Goal: Task Accomplishment & Management: Use online tool/utility

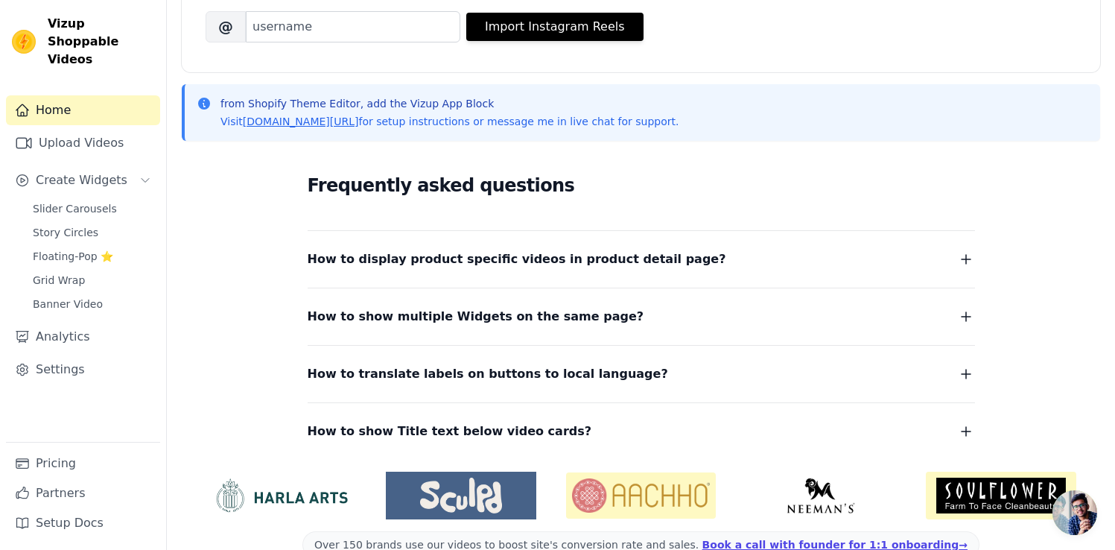
scroll to position [286, 0]
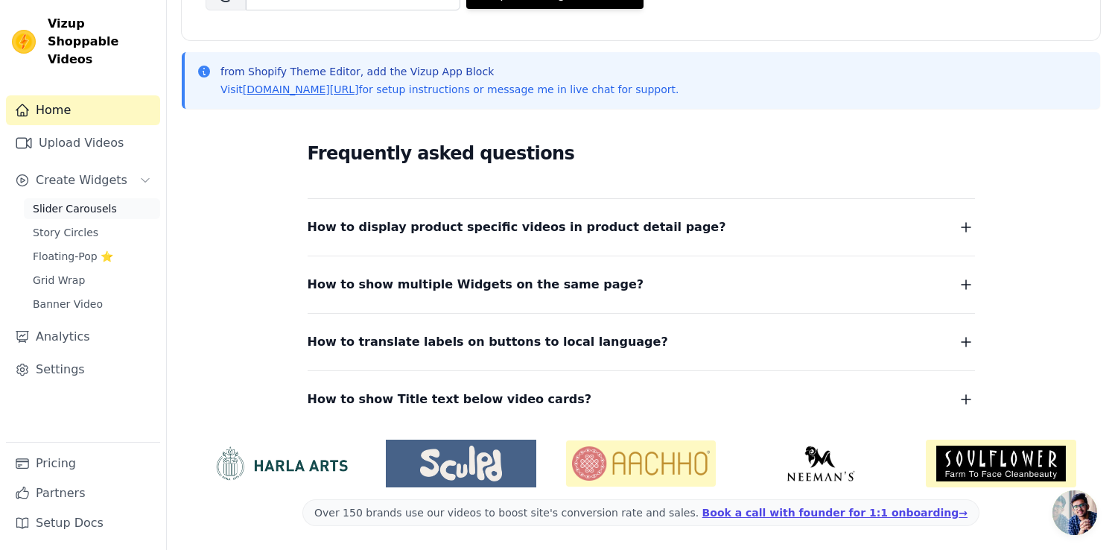
click at [73, 201] on span "Slider Carousels" at bounding box center [75, 208] width 84 height 15
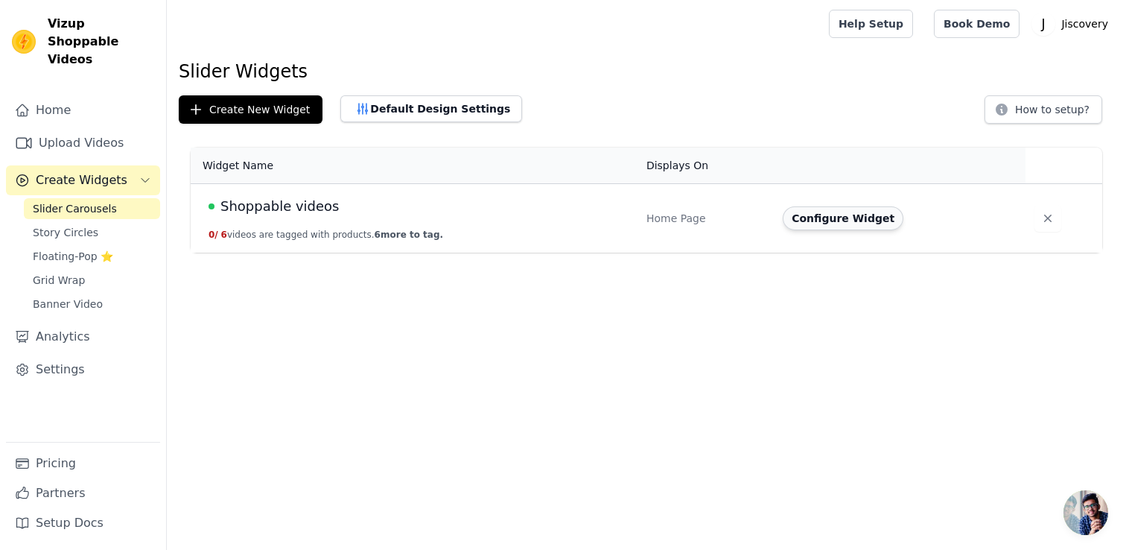
click at [865, 223] on button "Configure Widget" at bounding box center [843, 218] width 121 height 24
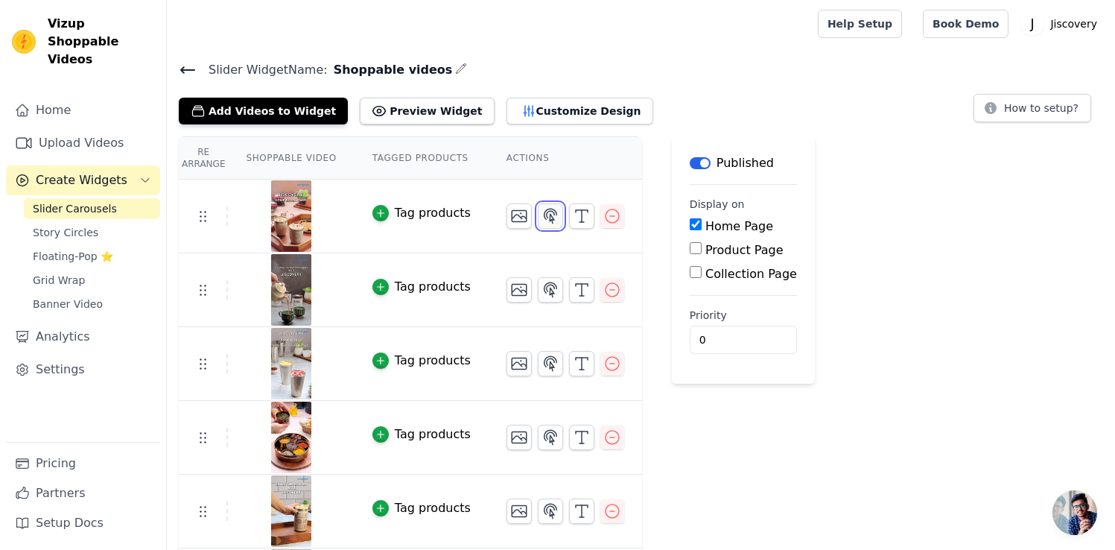
click at [543, 220] on icon "button" at bounding box center [550, 216] width 18 height 18
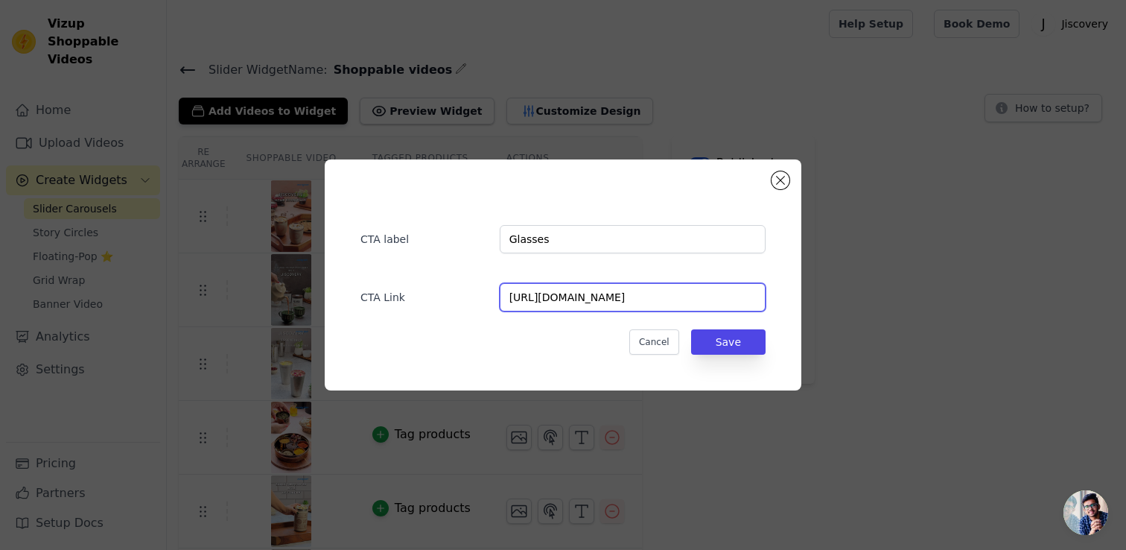
click at [701, 302] on input "https://jiscovery.com/collections/glasses" at bounding box center [633, 297] width 266 height 28
paste input "products/jiscovery-stainless-steel-printed-round-glasses-set-of-6-lotus-shape-c…"
type input "https://jiscovery.com/products/jiscovery-stainless-steel-printed-round-glasses-…"
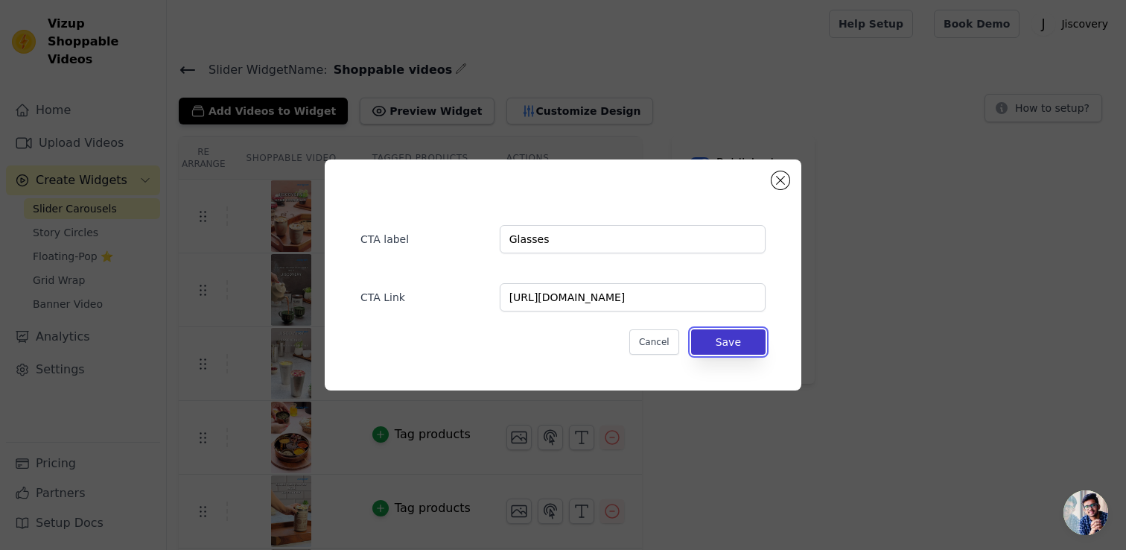
scroll to position [0, 0]
click at [726, 342] on button "Save" at bounding box center [728, 341] width 74 height 25
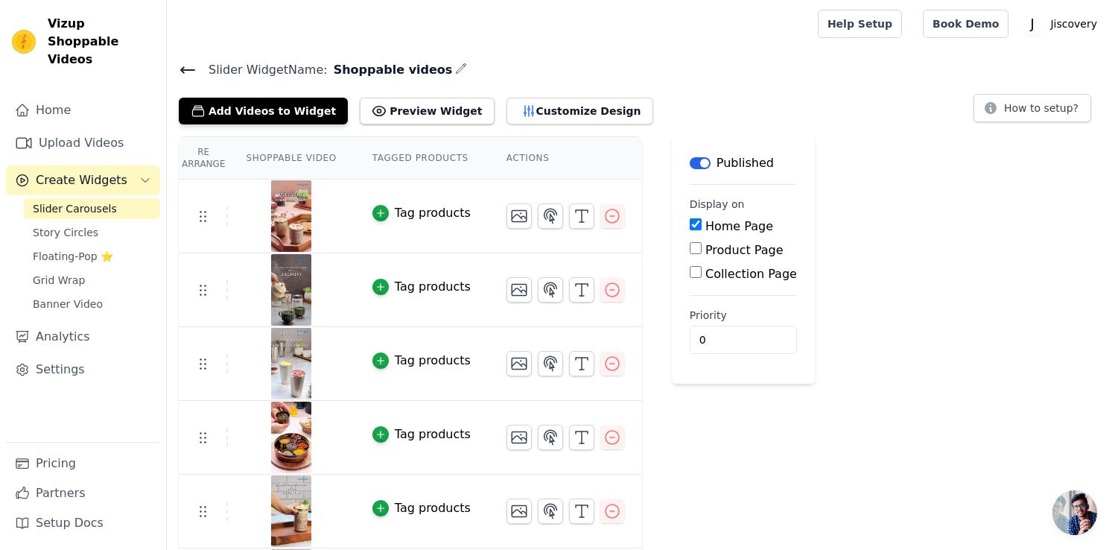
click at [421, 214] on div "Tag products" at bounding box center [433, 213] width 76 height 18
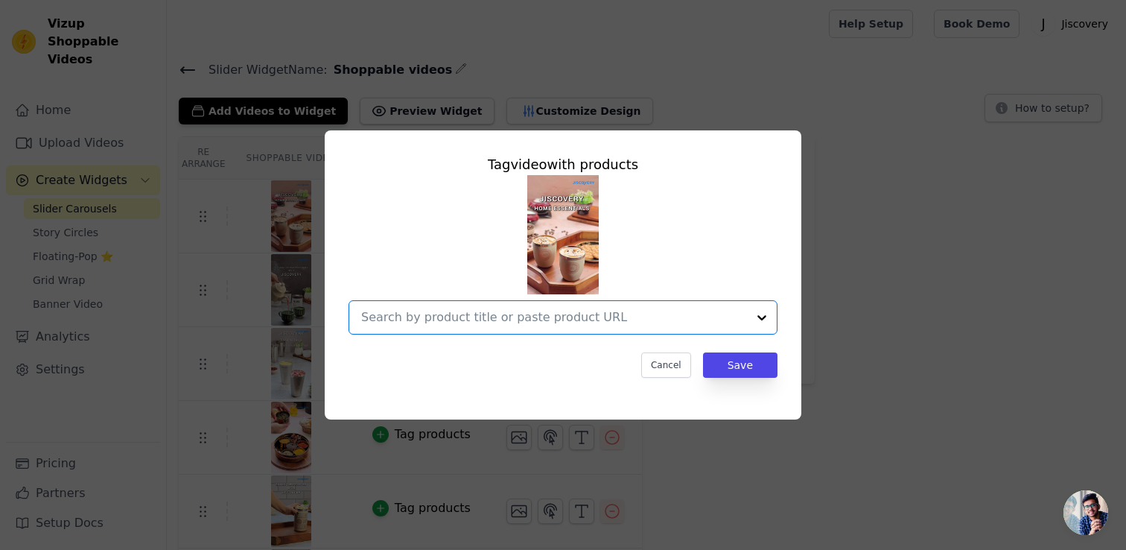
click at [576, 316] on input "text" at bounding box center [554, 317] width 386 height 18
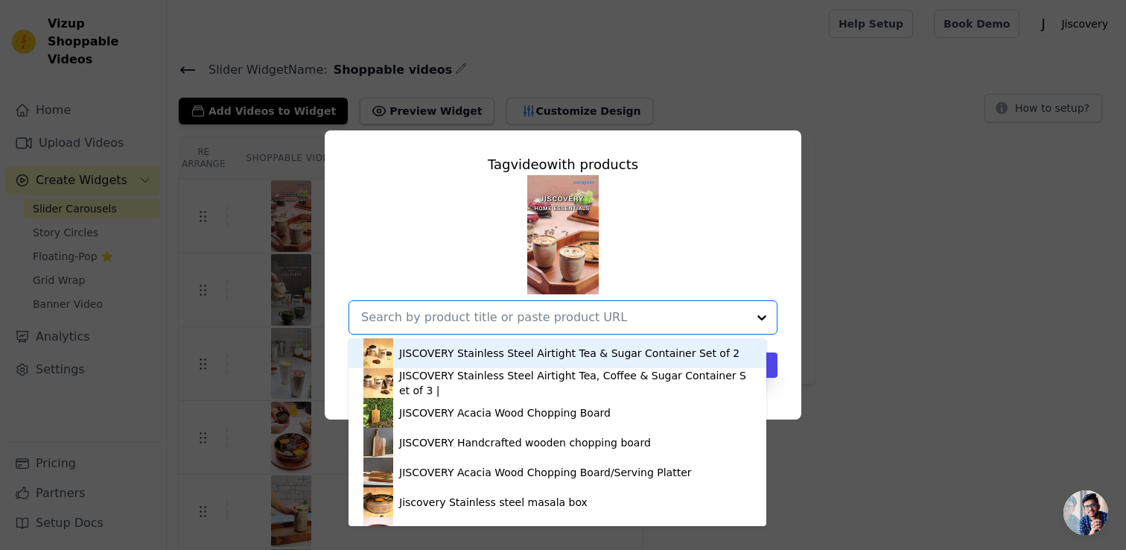
paste input "https://jiscovery.com/products/jiscovery-stainless-steel-printed-round-glasses-…"
type input "https://jiscovery.com/products/jiscovery-stainless-steel-printed-round-glasses-…"
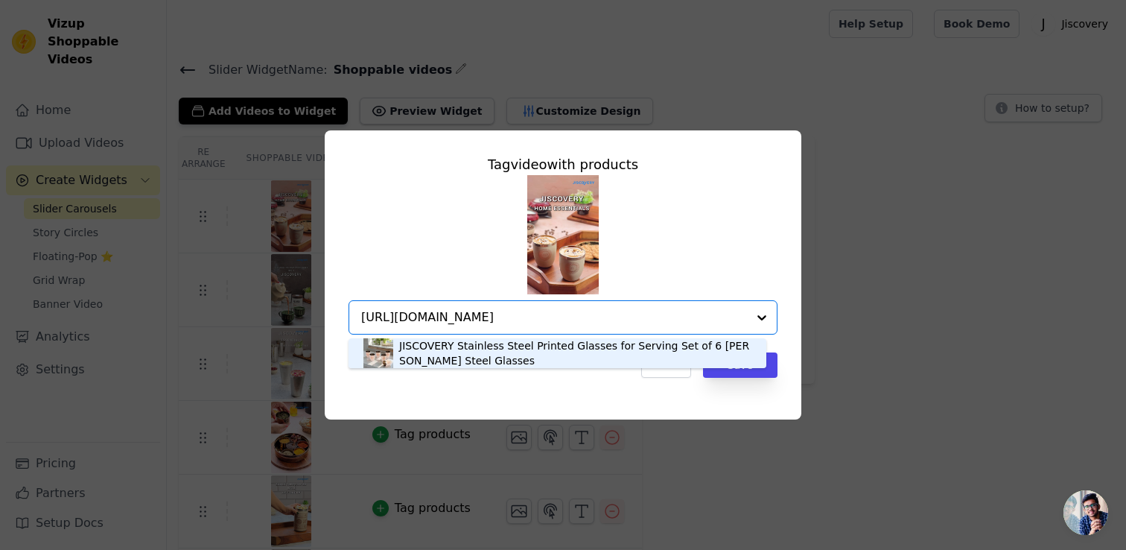
click at [534, 350] on div "JISCOVERY Stainless Steel Printed Glasses for Serving Set of 6 Coffee Brown Ste…" at bounding box center [575, 353] width 352 height 30
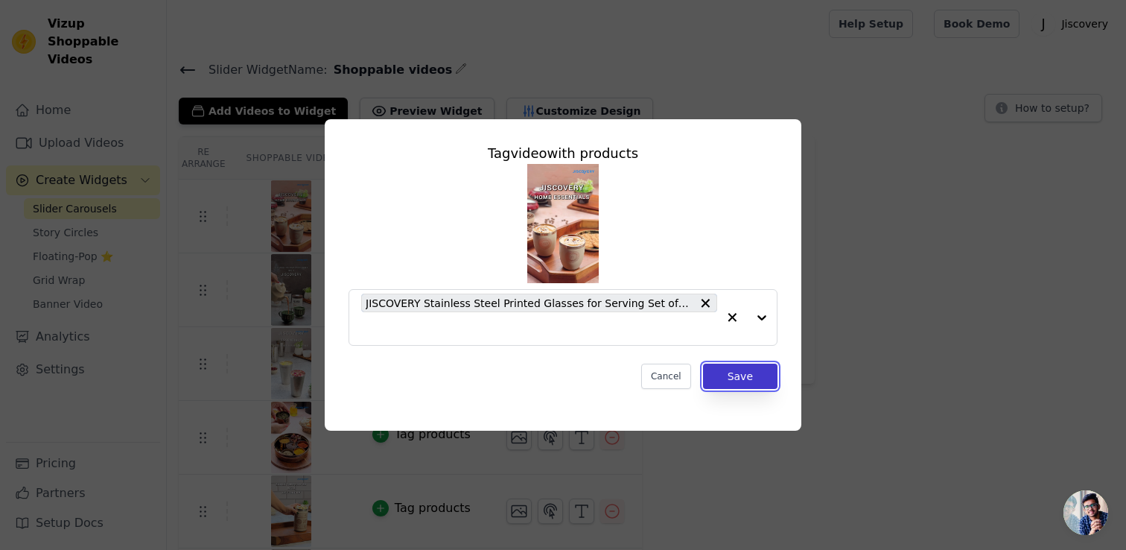
click at [736, 378] on button "Save" at bounding box center [740, 375] width 74 height 25
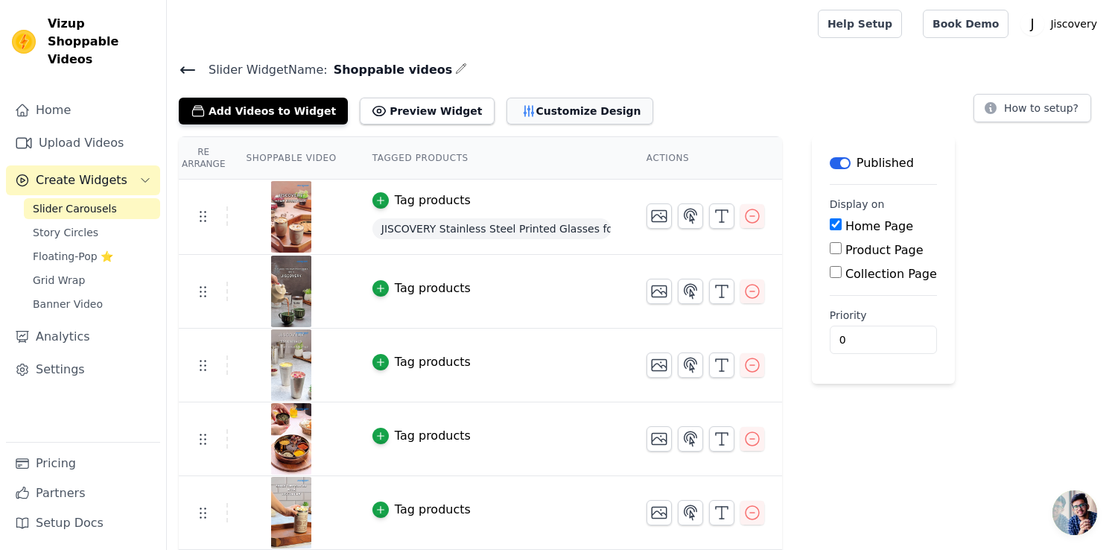
click at [544, 104] on button "Customize Design" at bounding box center [579, 111] width 147 height 27
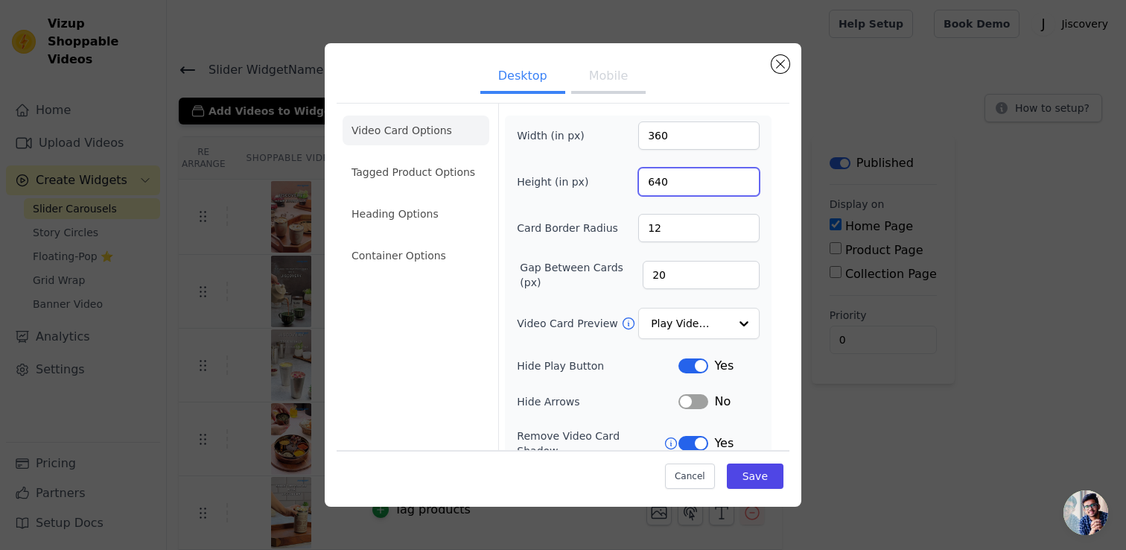
click at [664, 181] on input "640" at bounding box center [698, 182] width 121 height 28
drag, startPoint x: 663, startPoint y: 185, endPoint x: 630, endPoint y: 179, distance: 33.3
click at [638, 179] on input "640" at bounding box center [698, 182] width 121 height 28
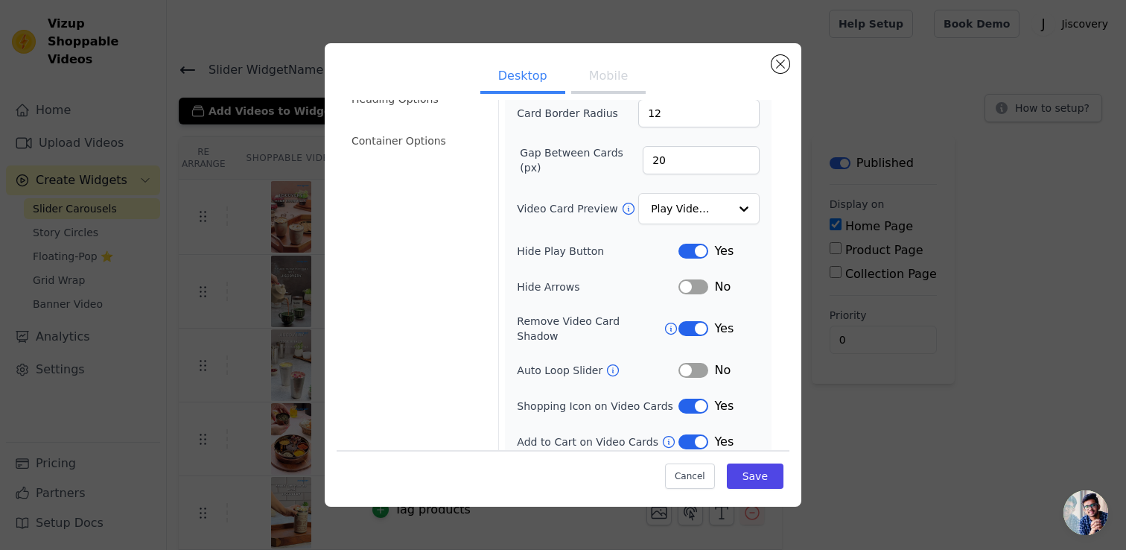
scroll to position [115, 0]
type input "700"
click at [690, 398] on button "Label" at bounding box center [693, 405] width 30 height 15
click at [732, 472] on button "Save" at bounding box center [755, 475] width 57 height 25
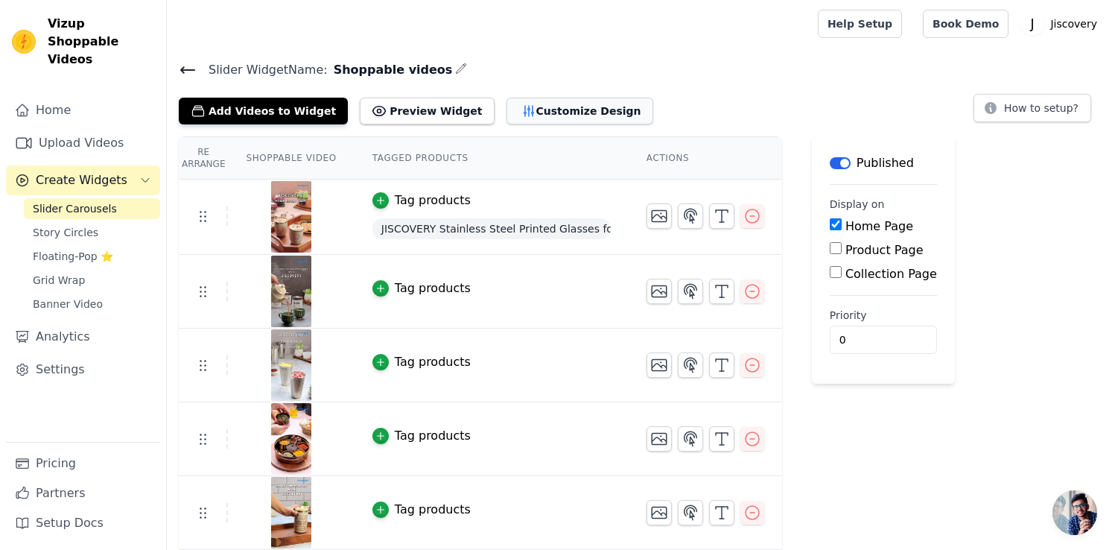
click at [553, 106] on button "Customize Design" at bounding box center [579, 111] width 147 height 27
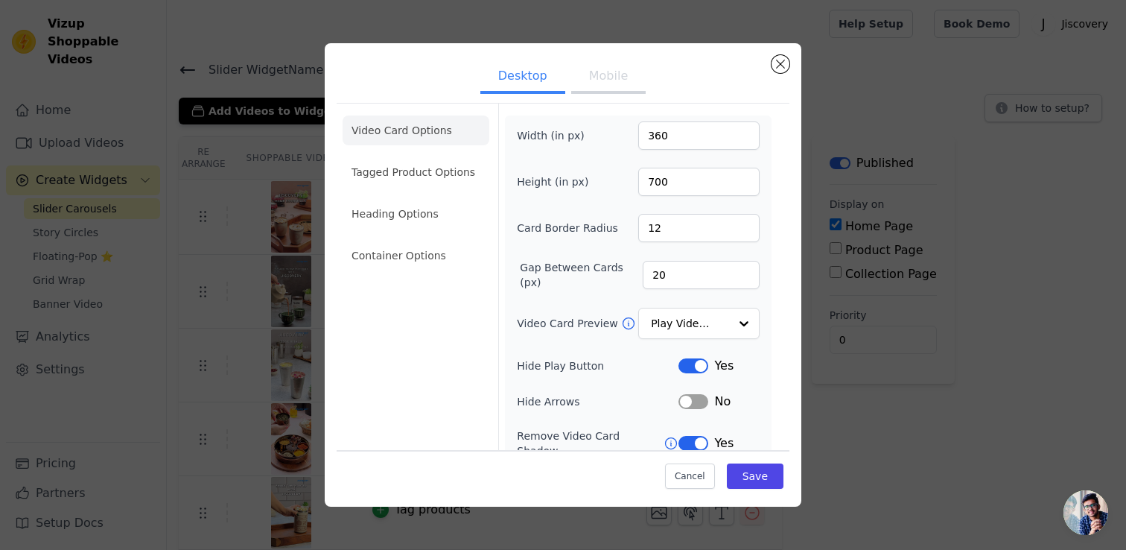
click at [587, 75] on button "Mobile" at bounding box center [608, 77] width 74 height 33
click at [626, 175] on div "Height (in px) 350" at bounding box center [638, 182] width 243 height 28
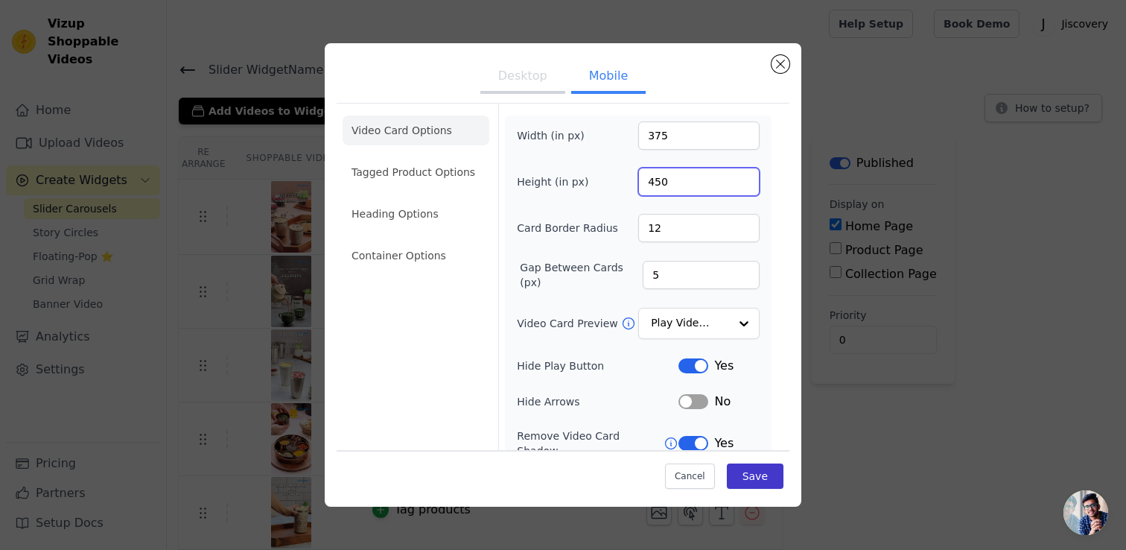
type input "450"
click at [741, 479] on button "Save" at bounding box center [755, 475] width 57 height 25
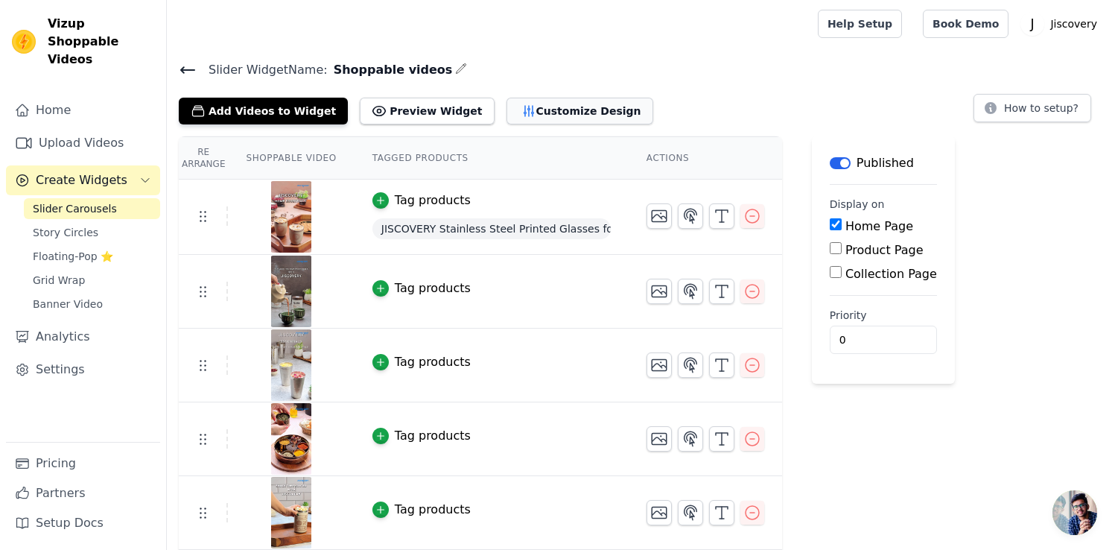
click at [533, 104] on button "Customize Design" at bounding box center [579, 111] width 147 height 27
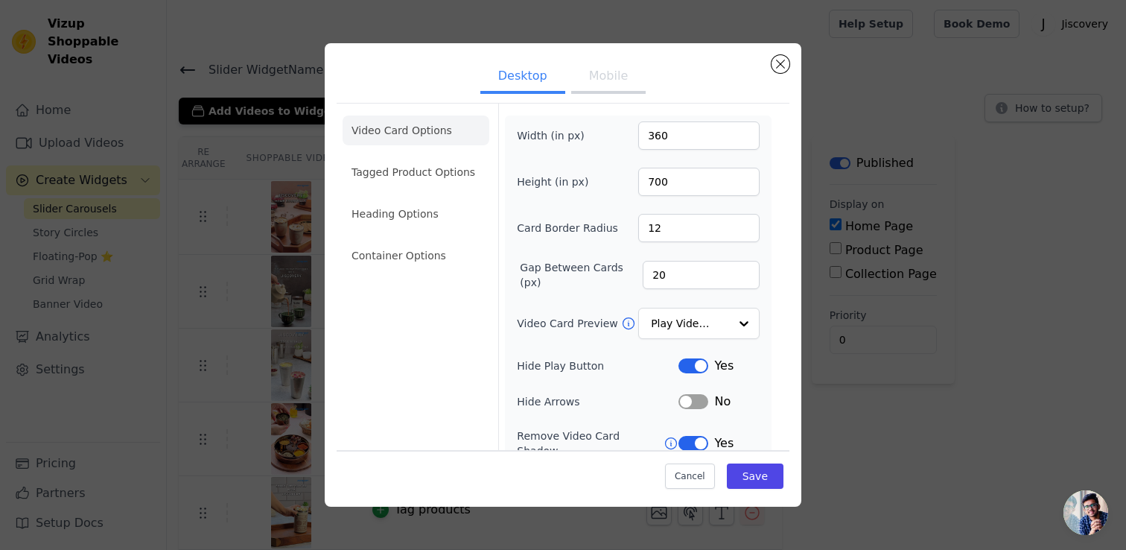
click at [601, 74] on button "Mobile" at bounding box center [608, 77] width 74 height 33
click at [512, 80] on button "Desktop" at bounding box center [522, 77] width 85 height 33
click at [596, 76] on button "Mobile" at bounding box center [608, 77] width 74 height 33
click at [651, 185] on input "450" at bounding box center [698, 182] width 121 height 28
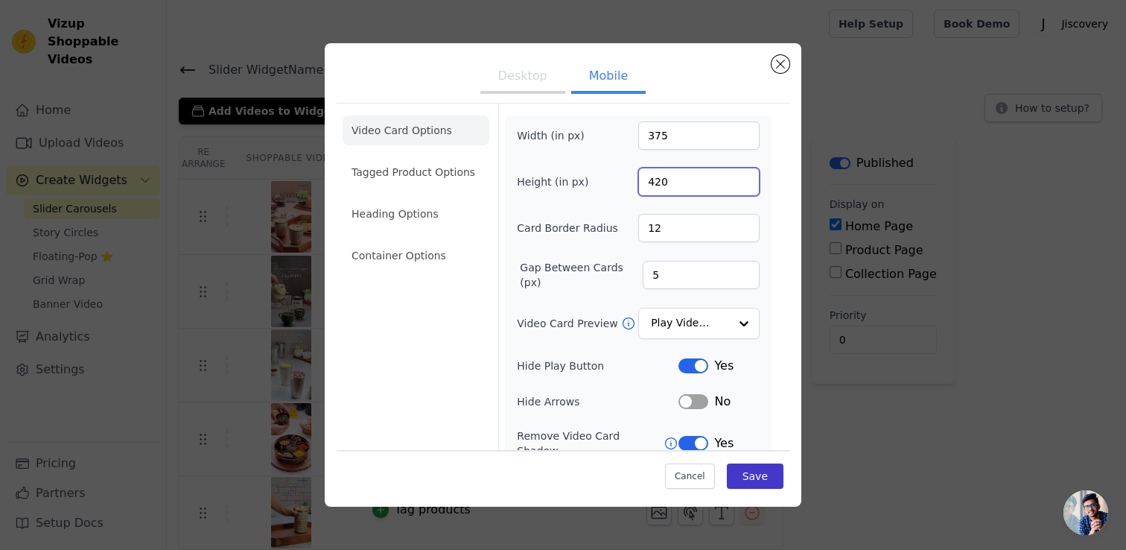
type input "420"
click at [747, 477] on button "Save" at bounding box center [755, 475] width 57 height 25
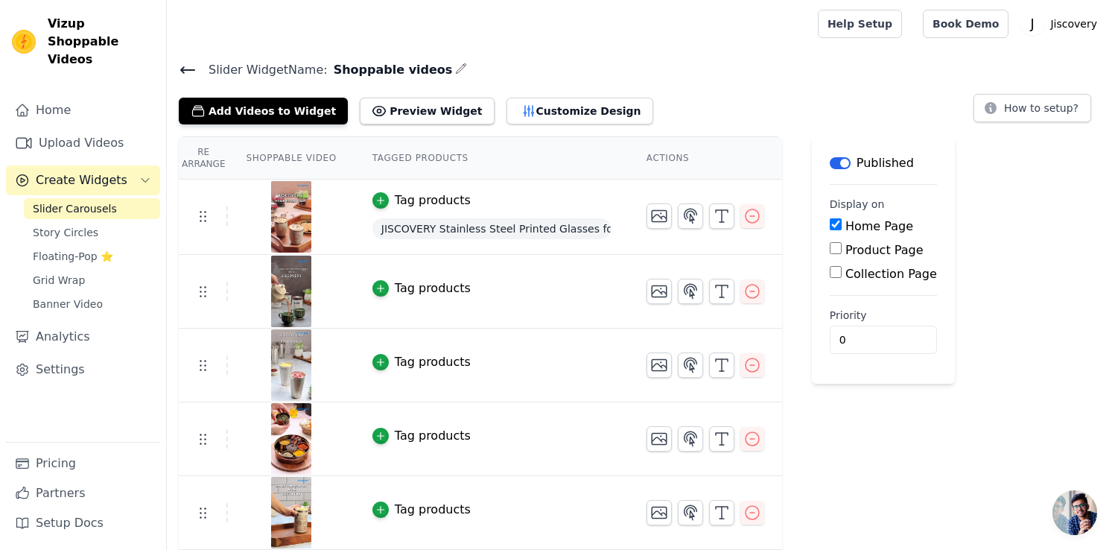
click at [442, 289] on div "Tag products" at bounding box center [433, 288] width 76 height 18
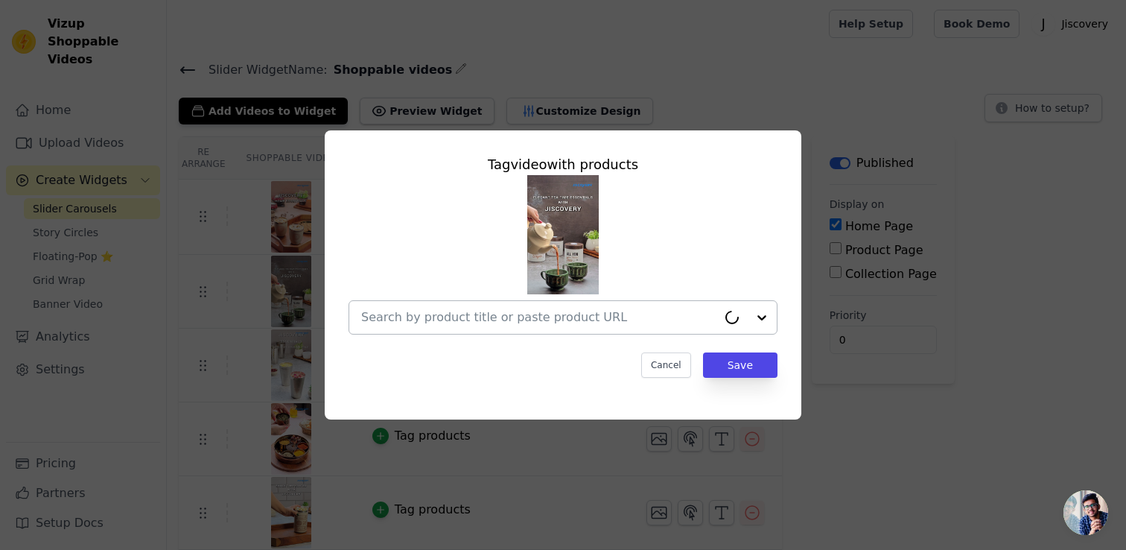
click at [589, 316] on input "text" at bounding box center [539, 317] width 356 height 18
paste input "https://jiscovery.com/products/jiscovery-stainless-steel-airtight-tea-coffee-su…"
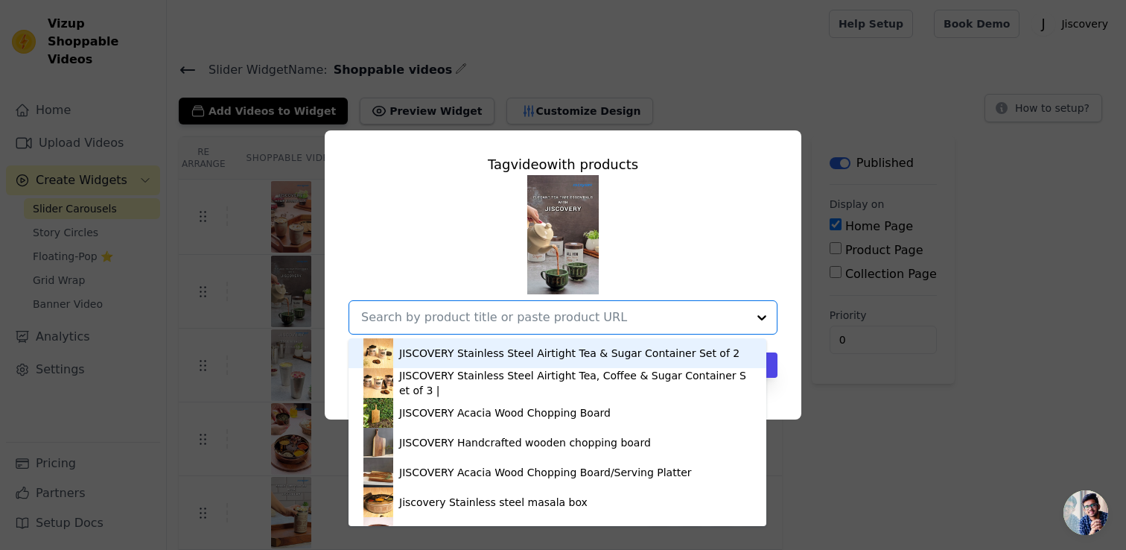
type input "https://jiscovery.com/products/jiscovery-stainless-steel-airtight-tea-coffee-su…"
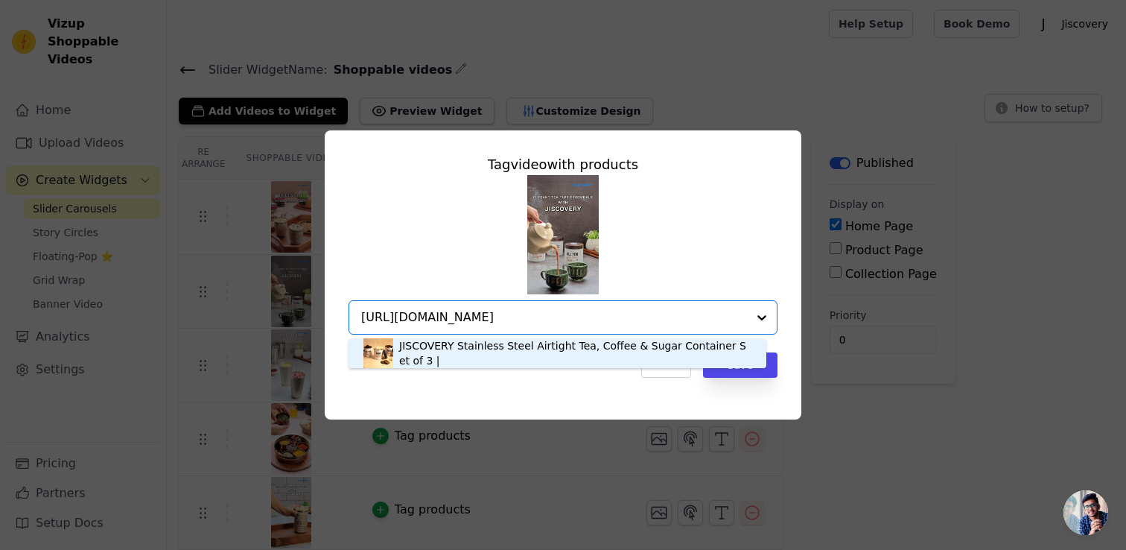
click at [597, 340] on div "JISCOVERY Stainless Steel Airtight Tea, Coffee & Sugar Container Set of 3 |" at bounding box center [575, 353] width 352 height 30
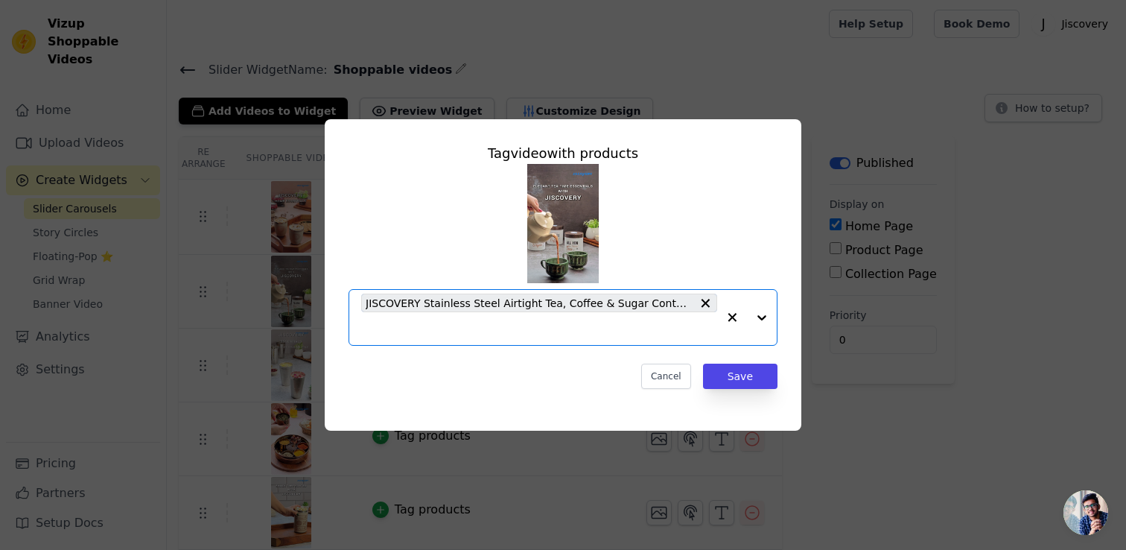
scroll to position [0, 0]
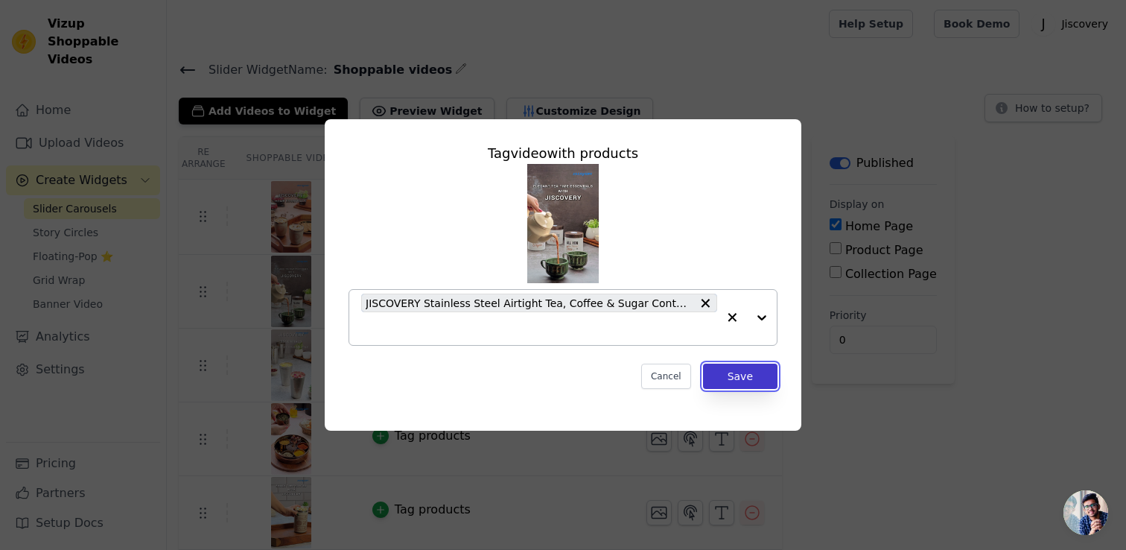
click at [745, 370] on button "Save" at bounding box center [740, 375] width 74 height 25
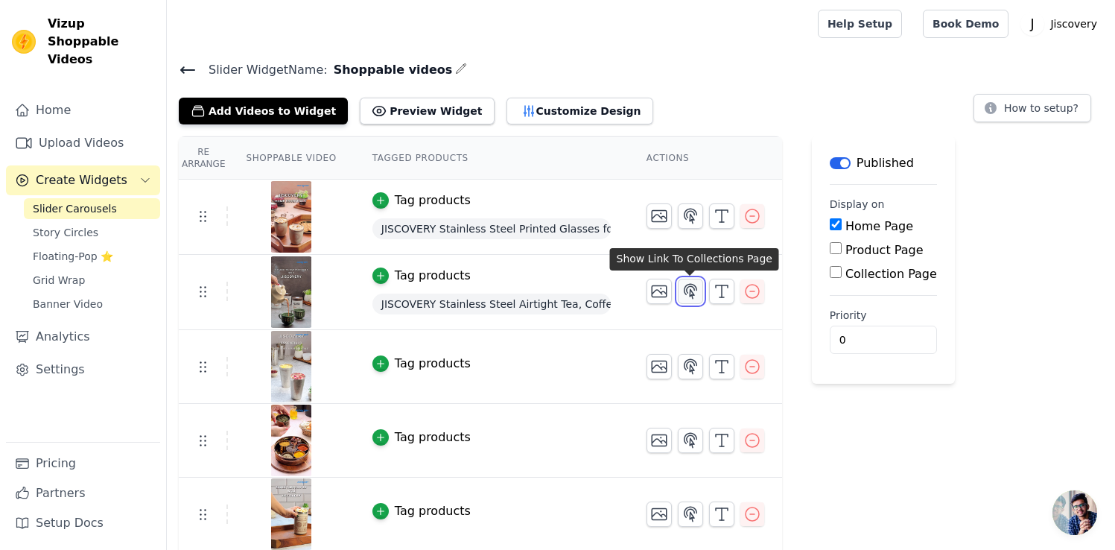
click at [690, 289] on icon "button" at bounding box center [690, 291] width 13 height 14
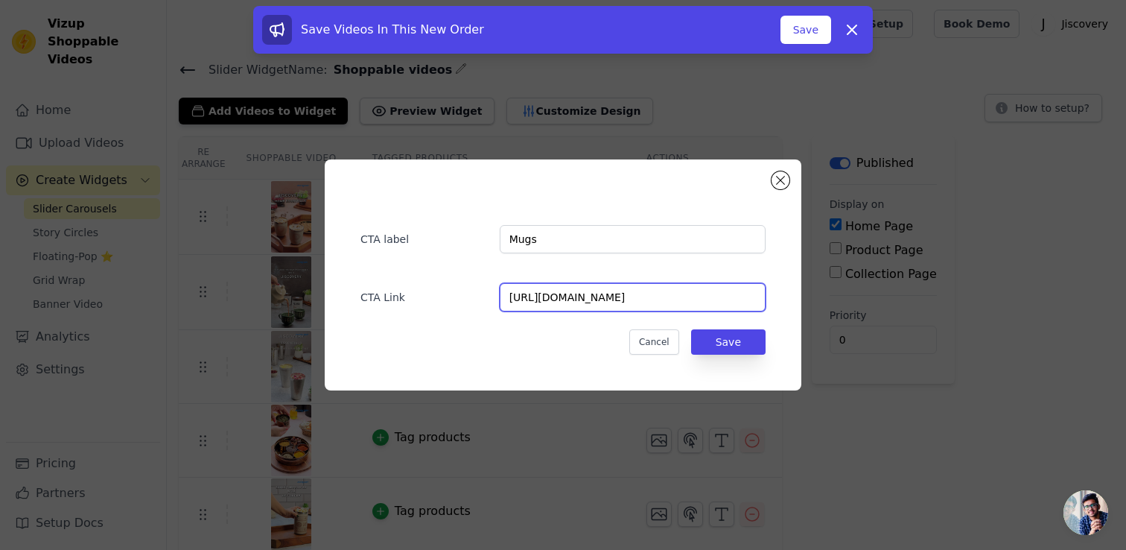
click at [608, 300] on input "https://jiscovery.com/collections/mugs" at bounding box center [633, 297] width 266 height 28
paste input "products/jiscovery-stainless-steel-airtight-tea-coffee-sugar-container-set-of-3"
type input "https://jiscovery.com/products/jiscovery-stainless-steel-airtight-tea-coffee-su…"
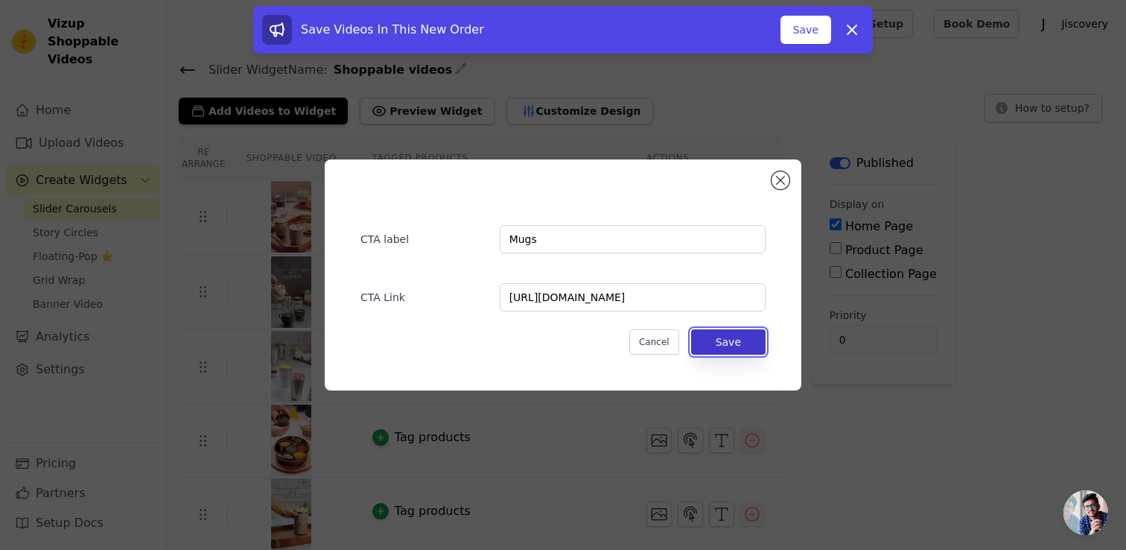
scroll to position [0, 0]
click at [736, 343] on button "Save" at bounding box center [728, 341] width 74 height 25
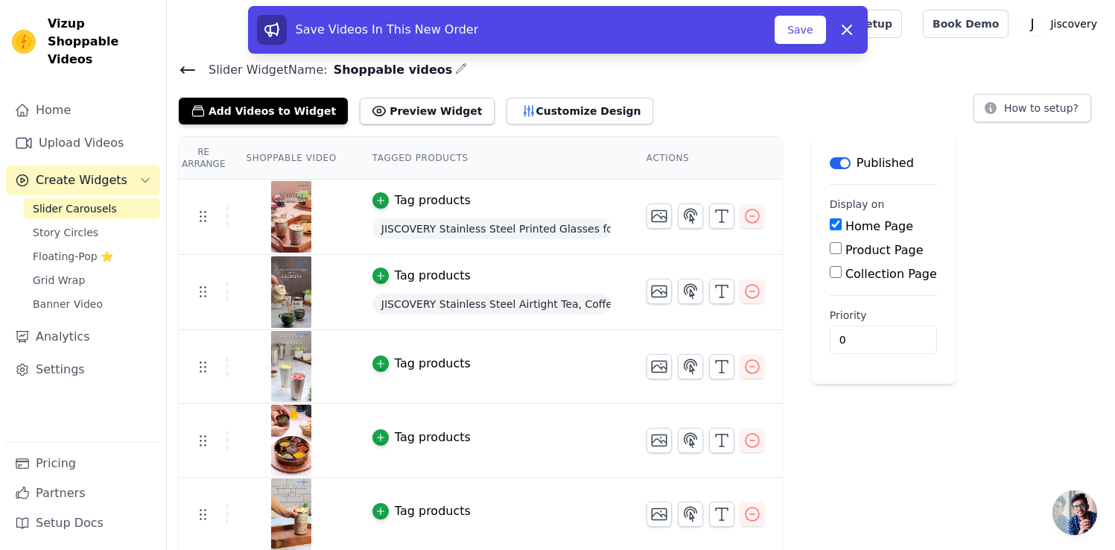
click at [446, 357] on div "Tag products" at bounding box center [433, 363] width 76 height 18
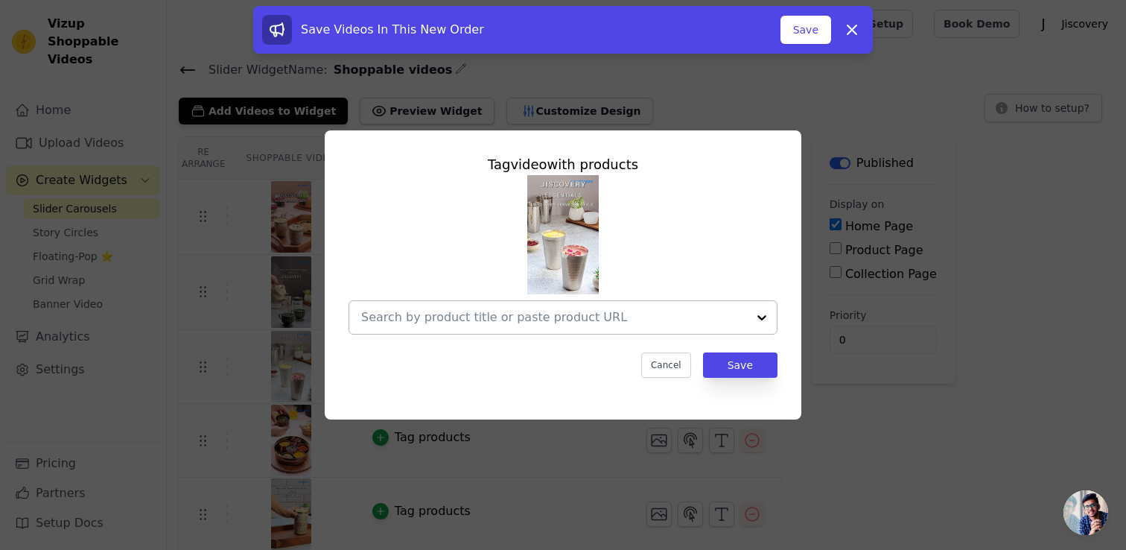
click at [523, 316] on input "text" at bounding box center [554, 317] width 386 height 18
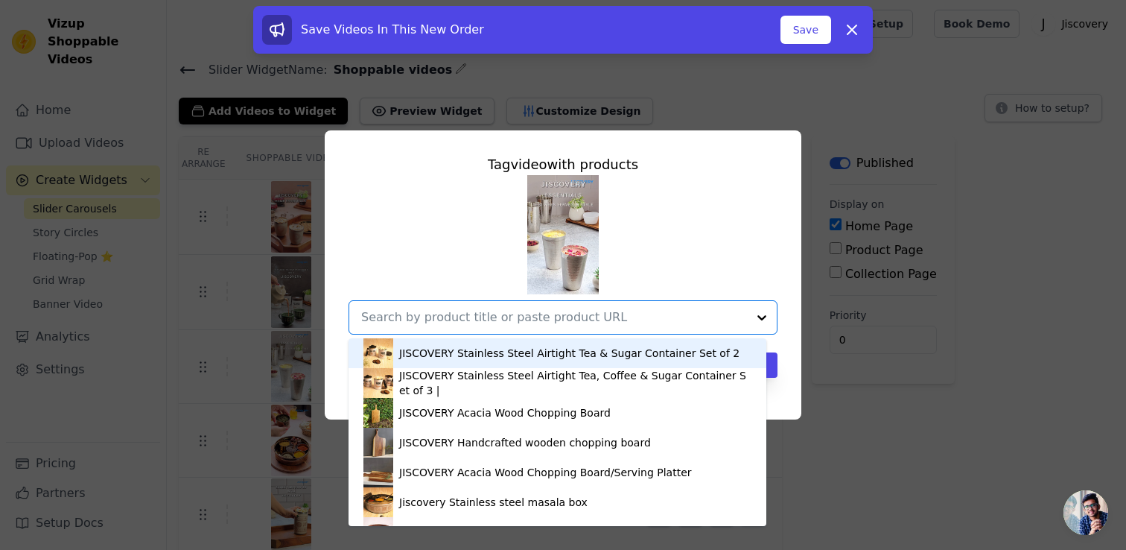
paste input "https://jiscovery.com/products/jiscovery-stainless-steel-lassie-glass-set-of-4-…"
type input "https://jiscovery.com/products/jiscovery-stainless-steel-lassie-glass-set-of-4-…"
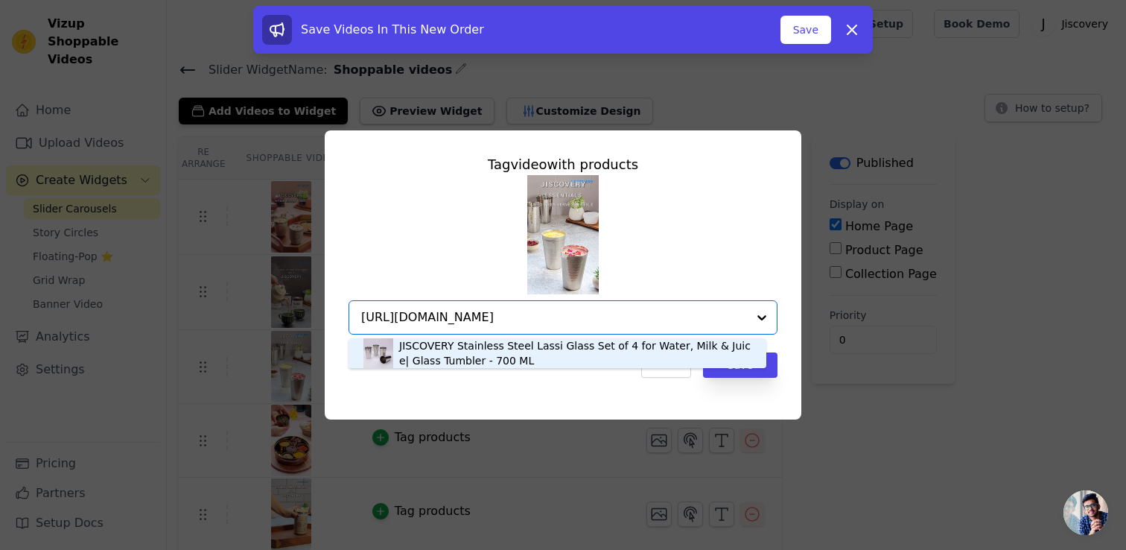
click at [578, 359] on div "JISCOVERY Stainless Steel Lassi Glass Set of 4 for Water, Milk & Juice| Glass T…" at bounding box center [575, 353] width 352 height 30
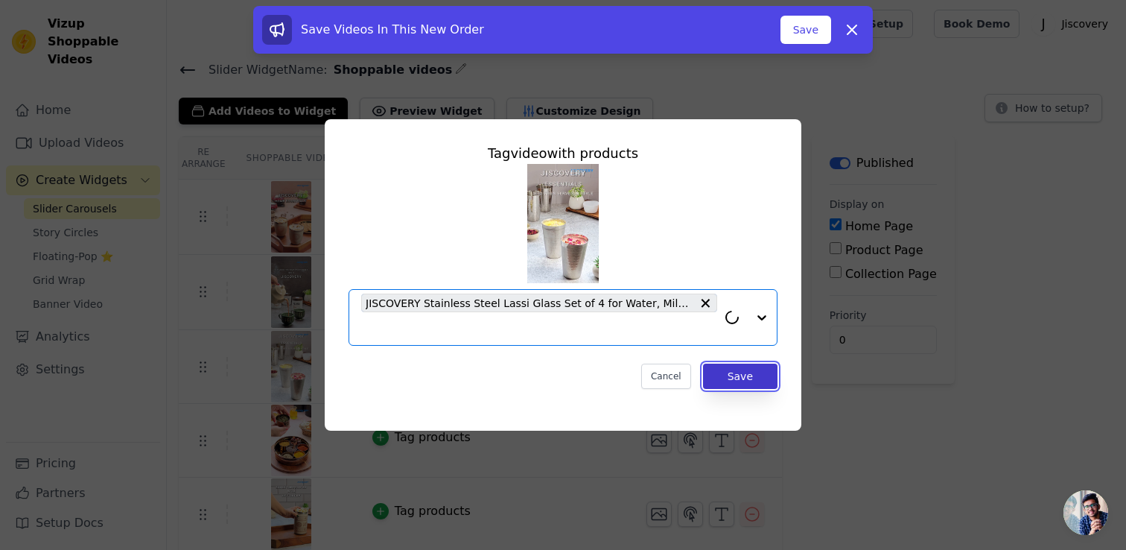
click at [725, 369] on button "Save" at bounding box center [740, 375] width 74 height 25
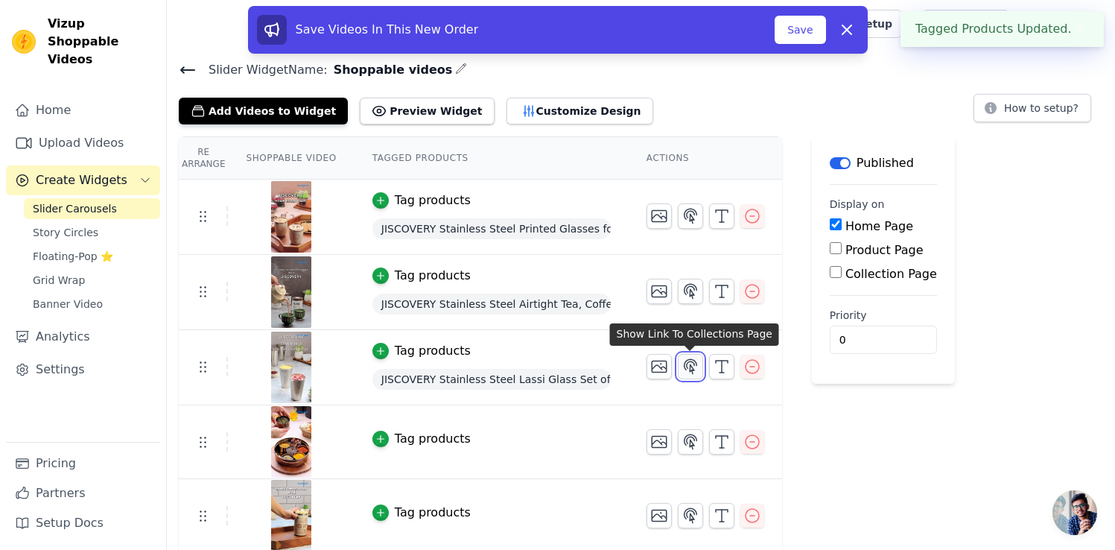
click at [689, 364] on icon "button" at bounding box center [690, 366] width 13 height 14
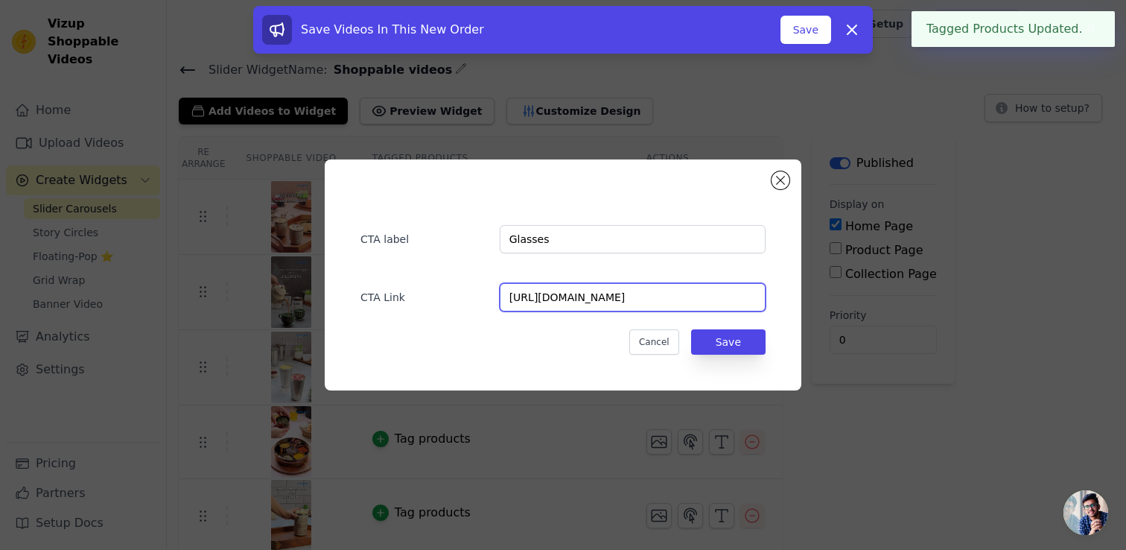
click at [666, 303] on input "https://jiscovery.com/collections/glasses" at bounding box center [633, 297] width 266 height 28
paste input "products/jiscovery-stainless-steel-lassie-glass-set-of-4-glass-for-water-milk-j…"
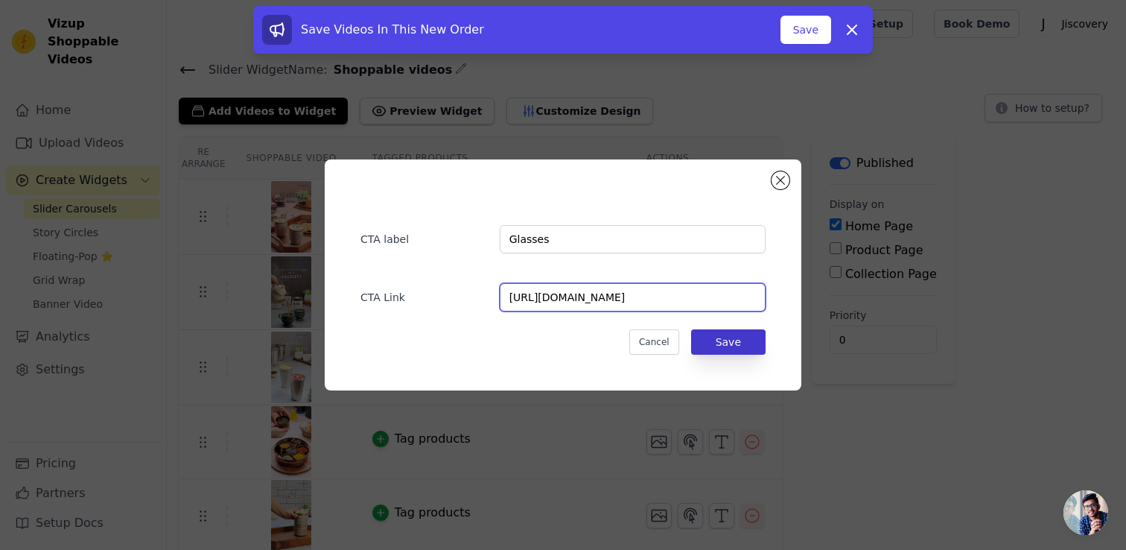
type input "https://jiscovery.com/products/jiscovery-stainless-steel-lassie-glass-set-of-4-…"
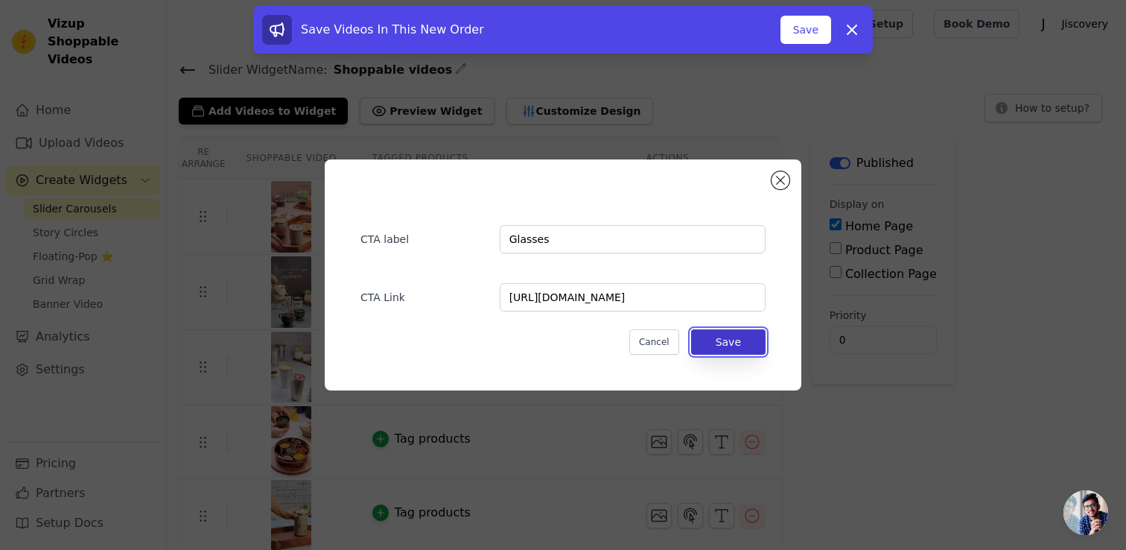
scroll to position [0, 0]
click at [727, 343] on button "Save" at bounding box center [728, 341] width 74 height 25
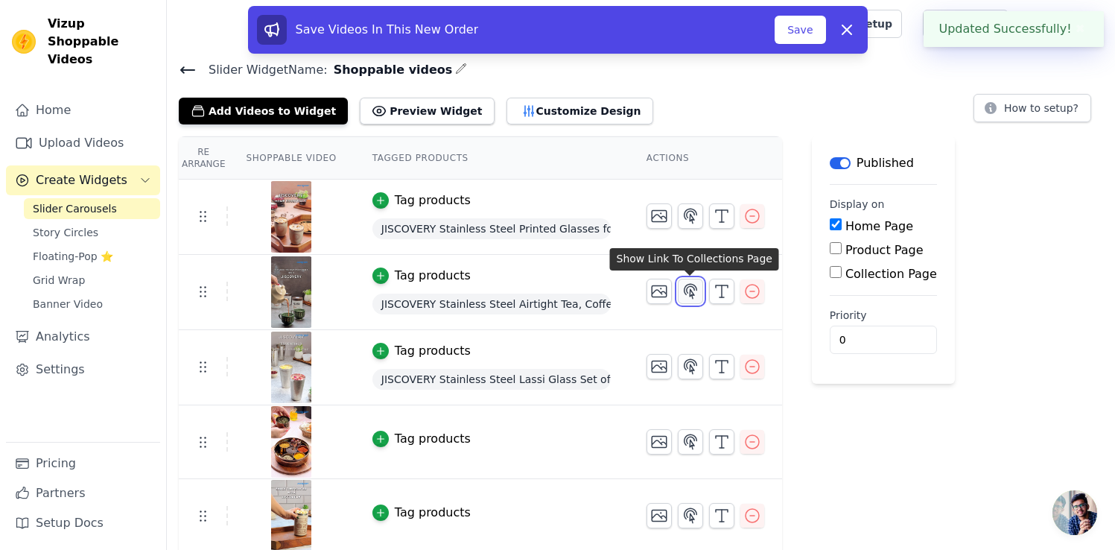
click at [691, 290] on icon "button" at bounding box center [690, 291] width 18 height 18
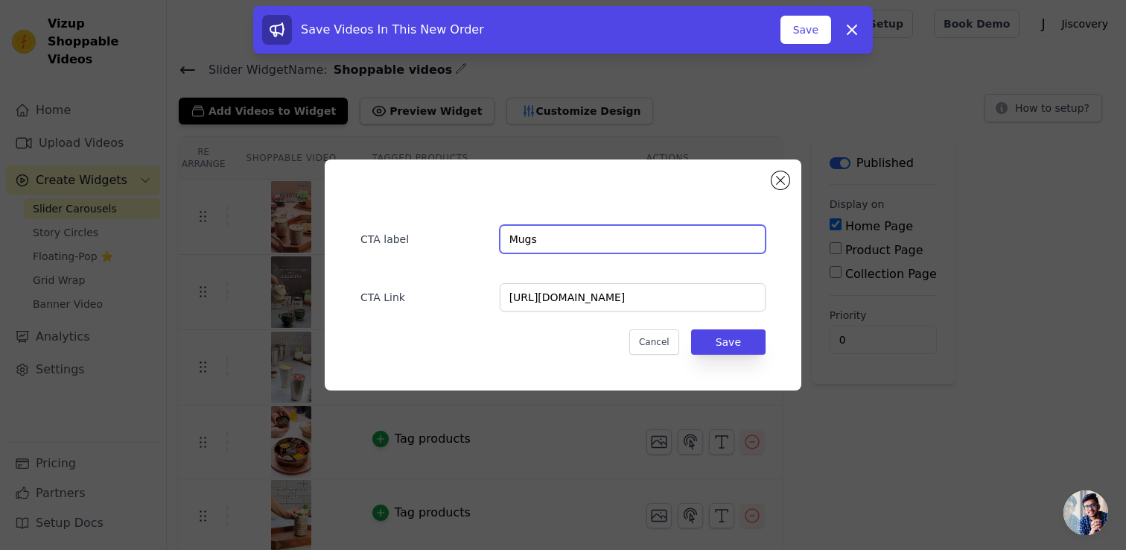
click at [634, 246] on input "Mugs" at bounding box center [633, 239] width 266 height 28
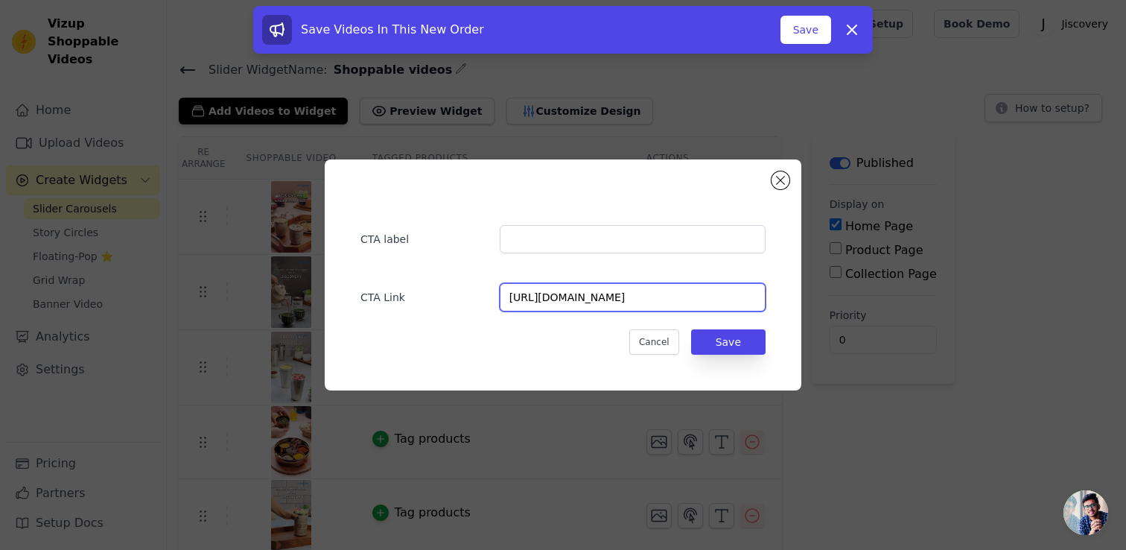
click at [654, 299] on input "https://jiscovery.com/products/jiscovery-stainless-steel-airtight-tea-coffee-su…" at bounding box center [633, 297] width 266 height 28
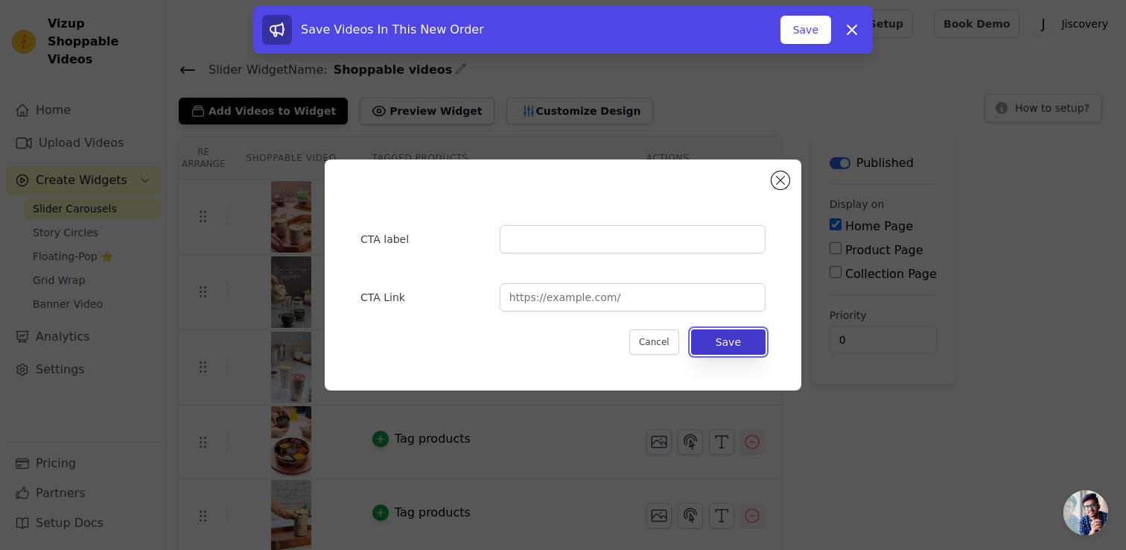
click at [725, 344] on button "Save" at bounding box center [728, 341] width 74 height 25
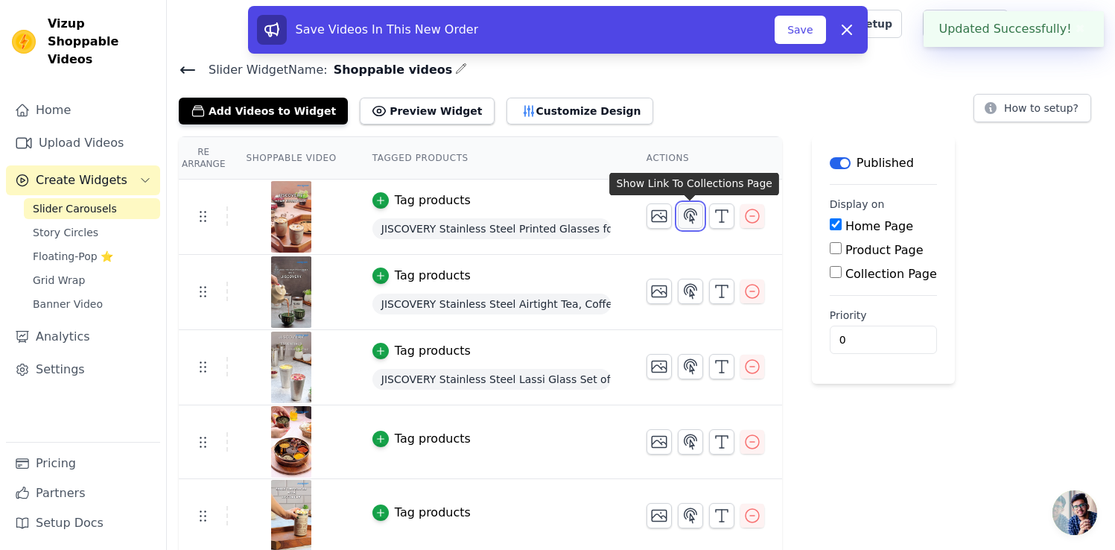
click at [690, 217] on icon "button" at bounding box center [690, 216] width 18 height 18
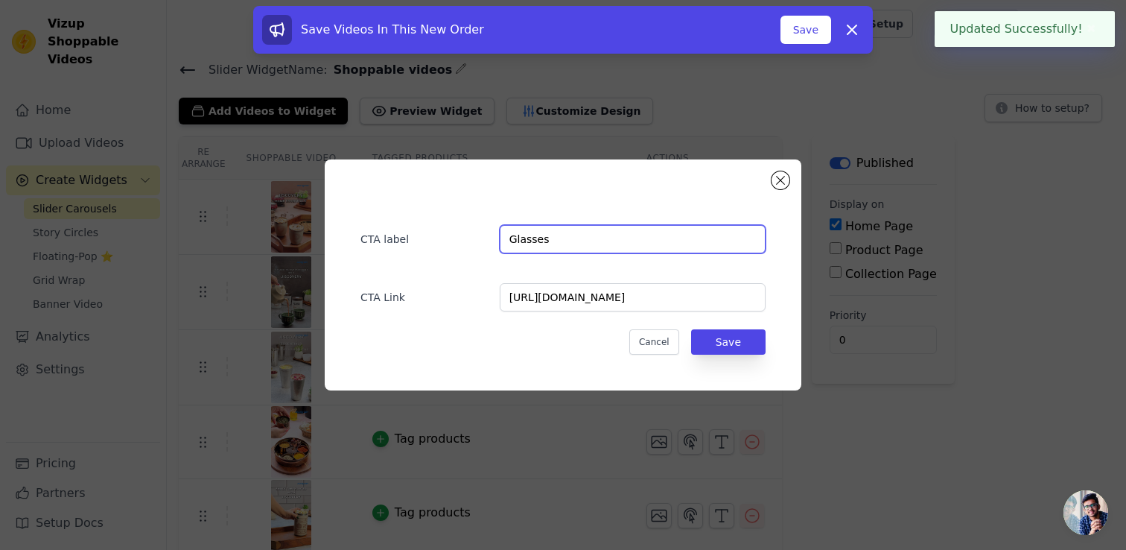
click at [627, 244] on input "Glasses" at bounding box center [633, 239] width 266 height 28
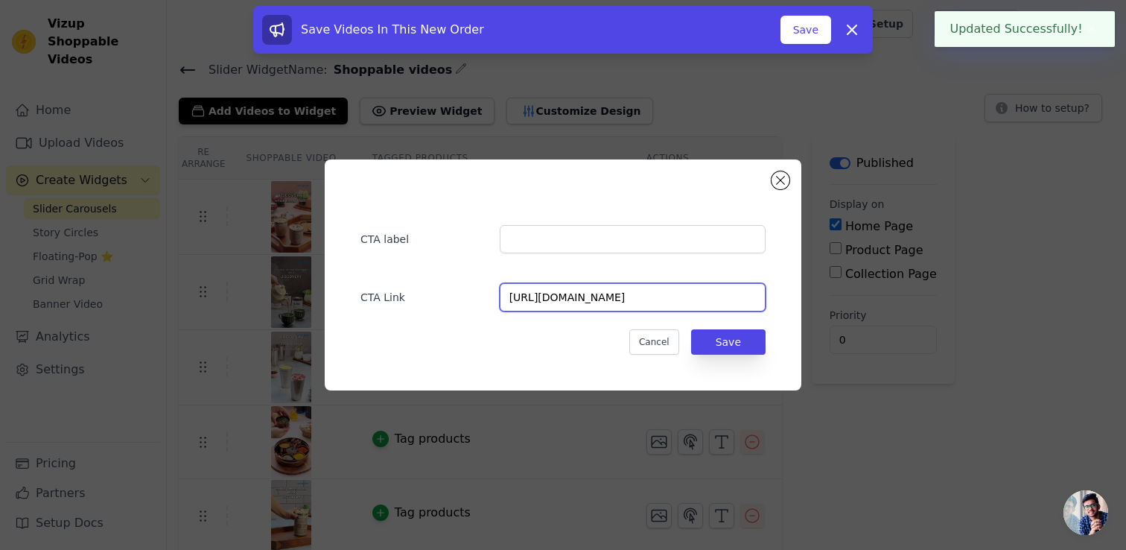
click at [632, 303] on input "https://jiscovery.com/products/jiscovery-stainless-steel-printed-round-glasses-…" at bounding box center [633, 297] width 266 height 28
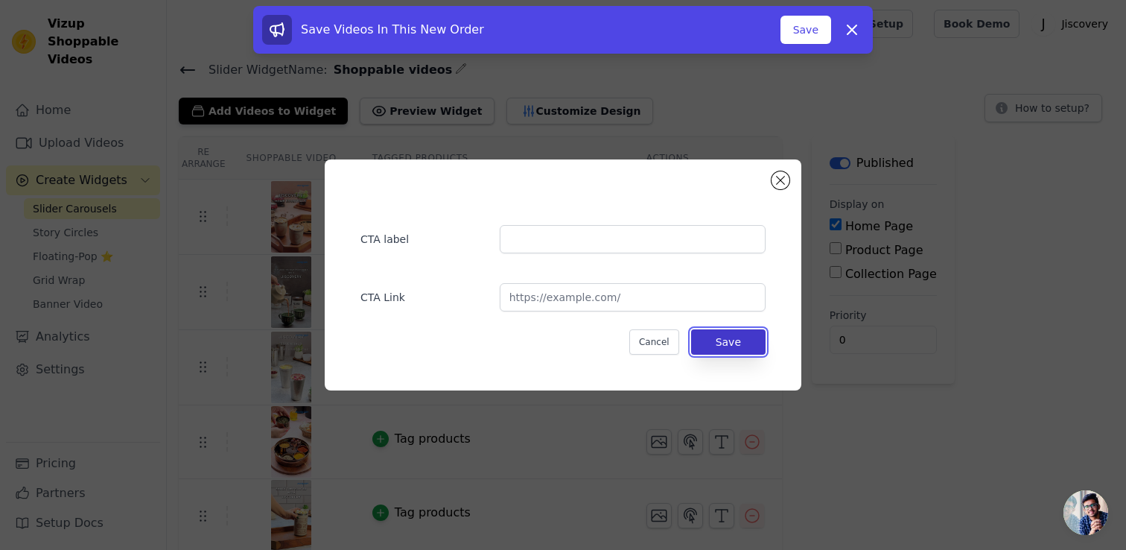
click at [712, 340] on button "Save" at bounding box center [728, 341] width 74 height 25
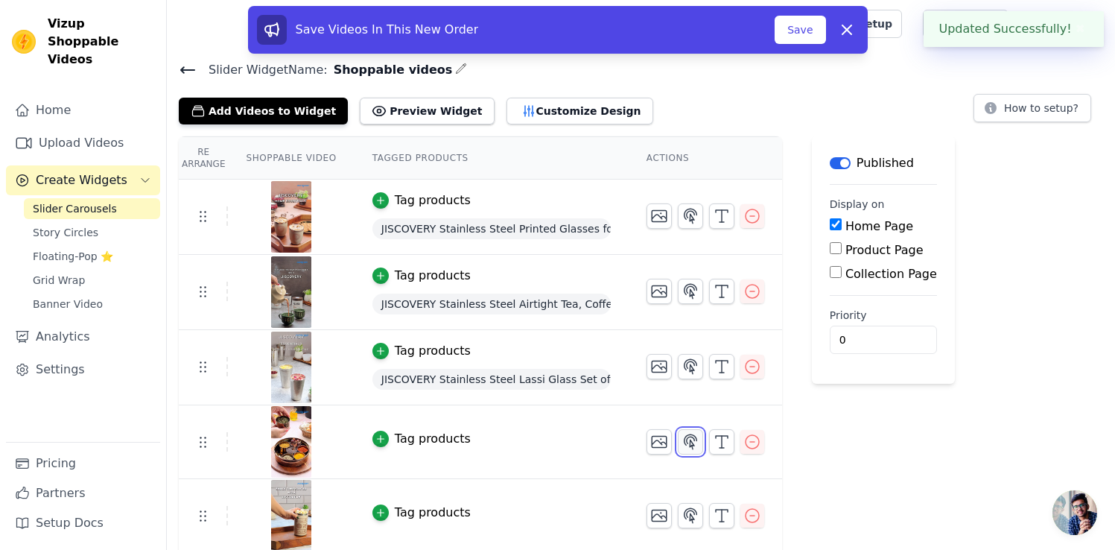
click at [692, 439] on icon "button" at bounding box center [690, 441] width 13 height 14
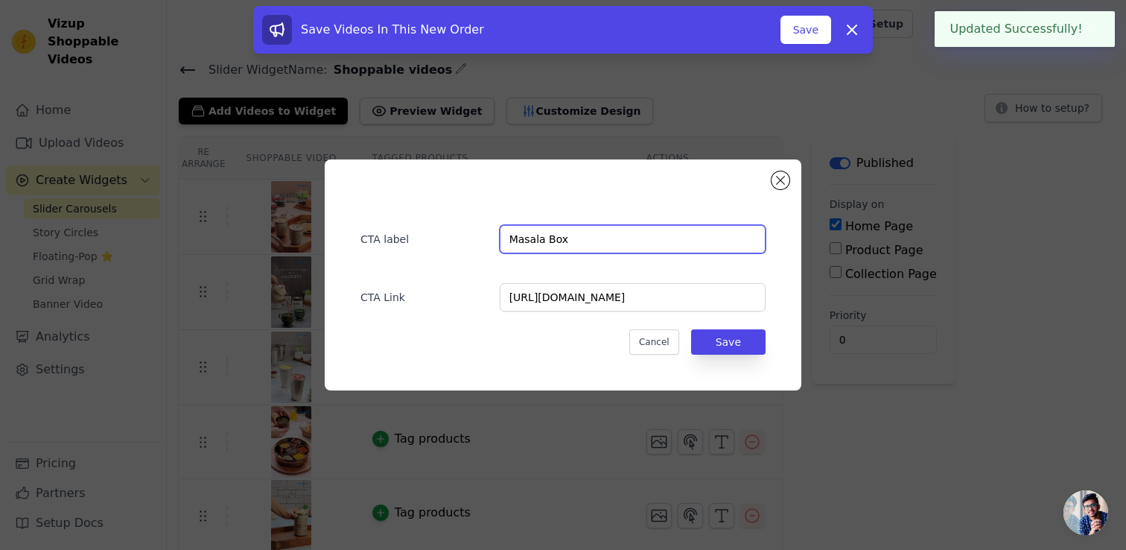
click at [615, 252] on input "Masala Box" at bounding box center [633, 239] width 266 height 28
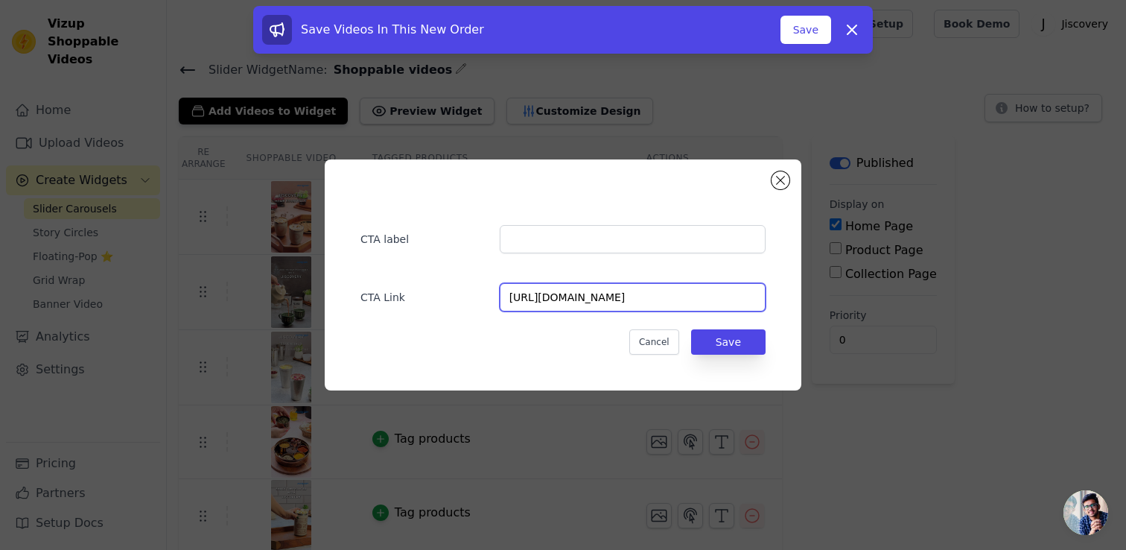
click at [617, 298] on input "https://jiscovery.com/collections/masala-box" at bounding box center [633, 297] width 266 height 28
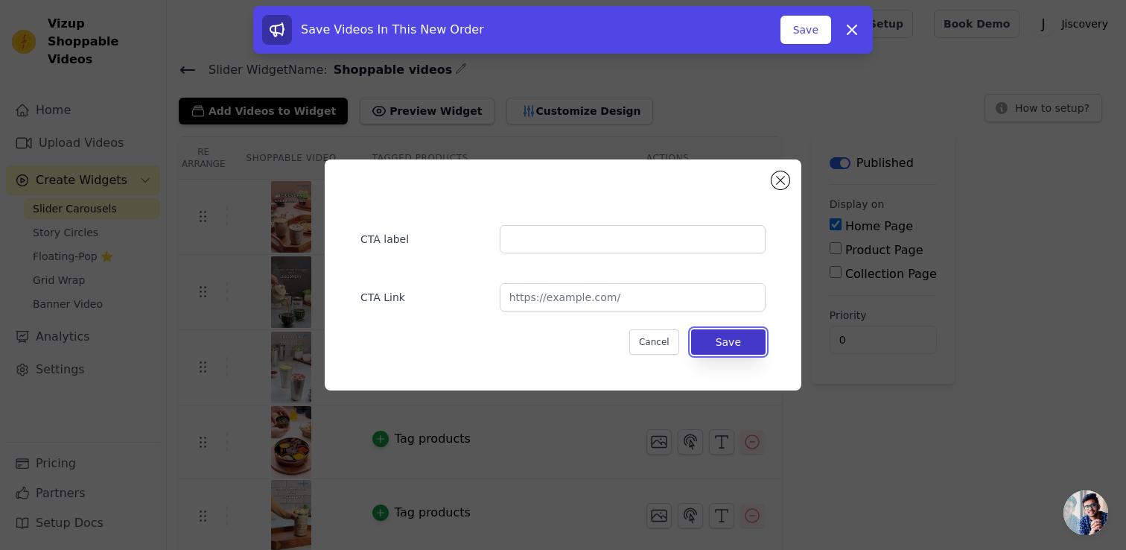
click at [721, 336] on button "Save" at bounding box center [728, 341] width 74 height 25
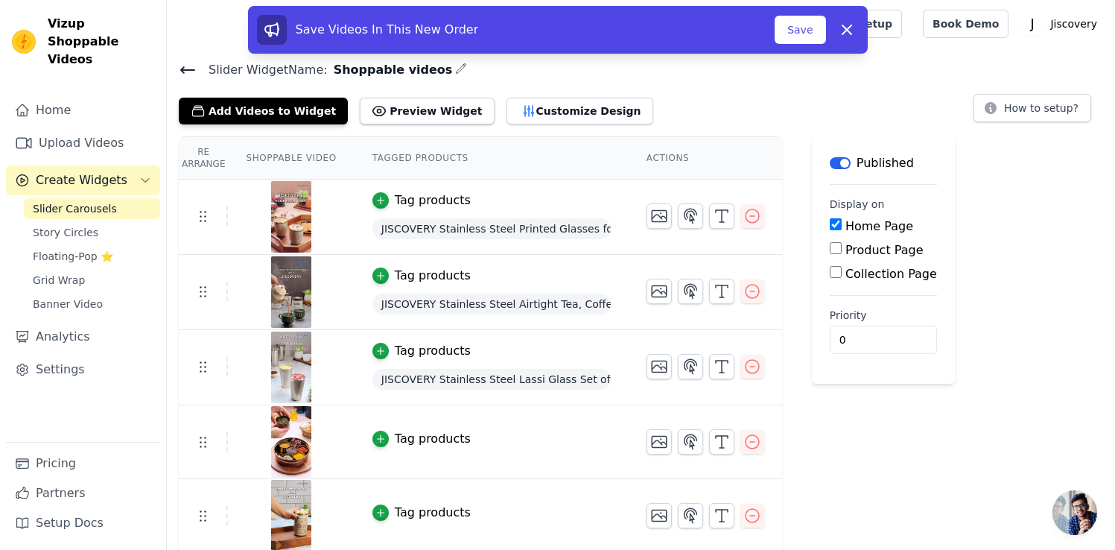
click at [424, 435] on div "Tag products" at bounding box center [433, 439] width 76 height 18
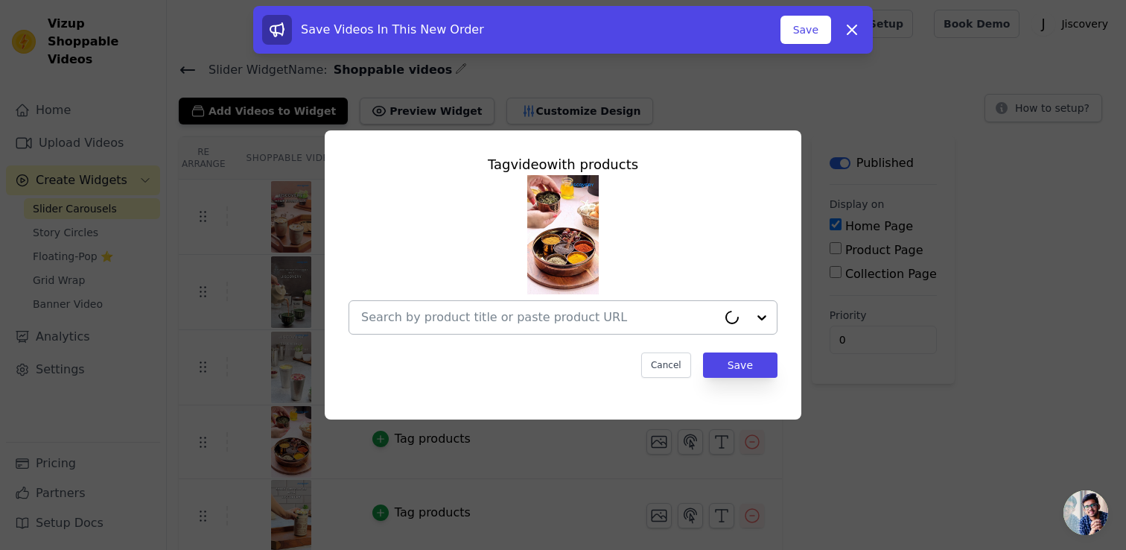
click at [631, 322] on input "text" at bounding box center [539, 317] width 356 height 18
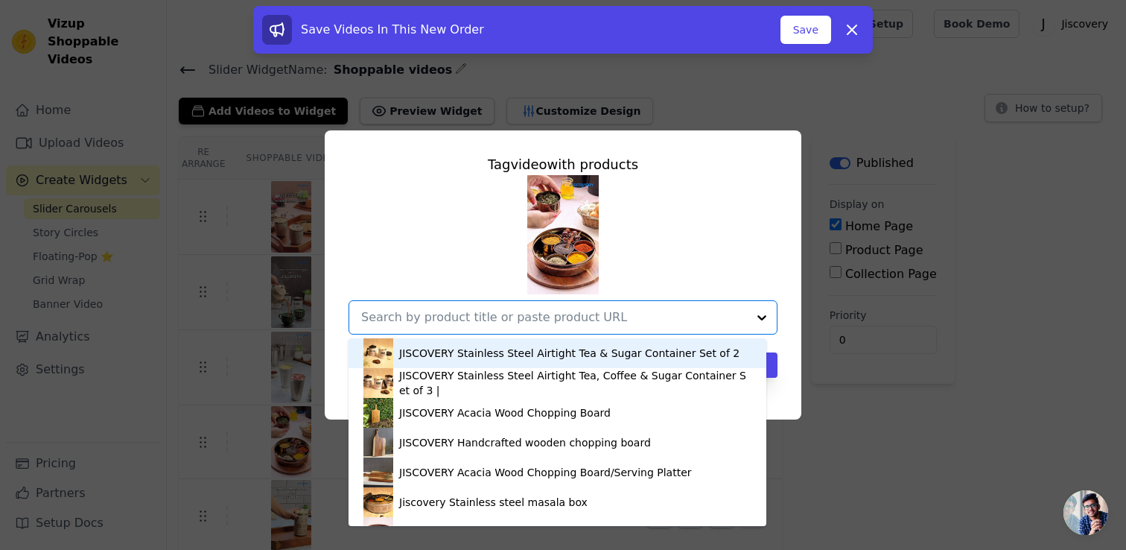
paste input "https://jiscovery.com/products/jiscovery-stainless-steel-airtight-7-containers-…"
type input "https://jiscovery.com/products/jiscovery-stainless-steel-airtight-7-containers-…"
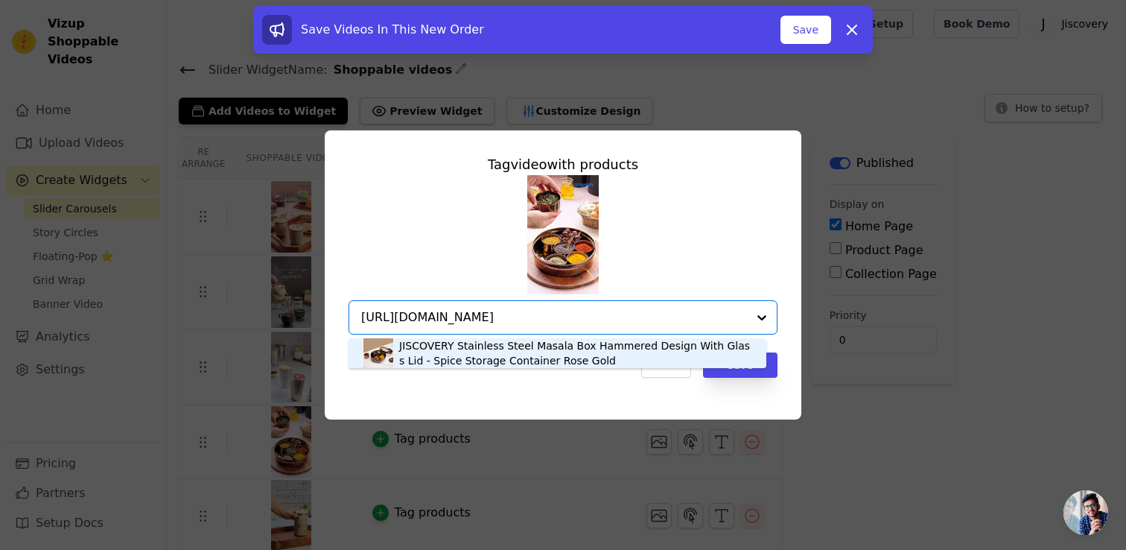
click at [569, 355] on div "JISCOVERY Stainless Steel Masala Box Hammered Design With Glass Lid - Spice Sto…" at bounding box center [575, 353] width 352 height 30
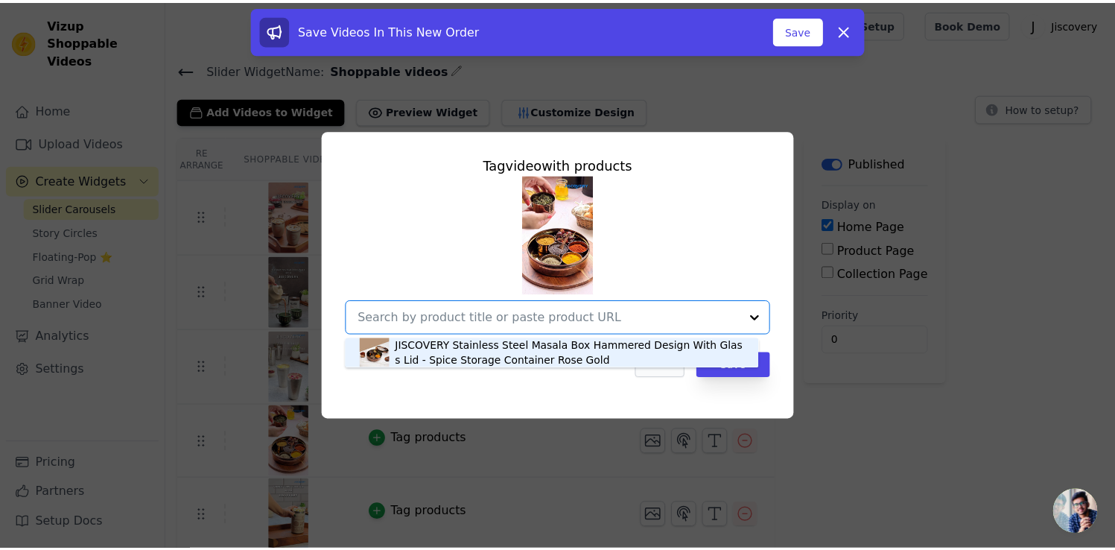
scroll to position [0, 0]
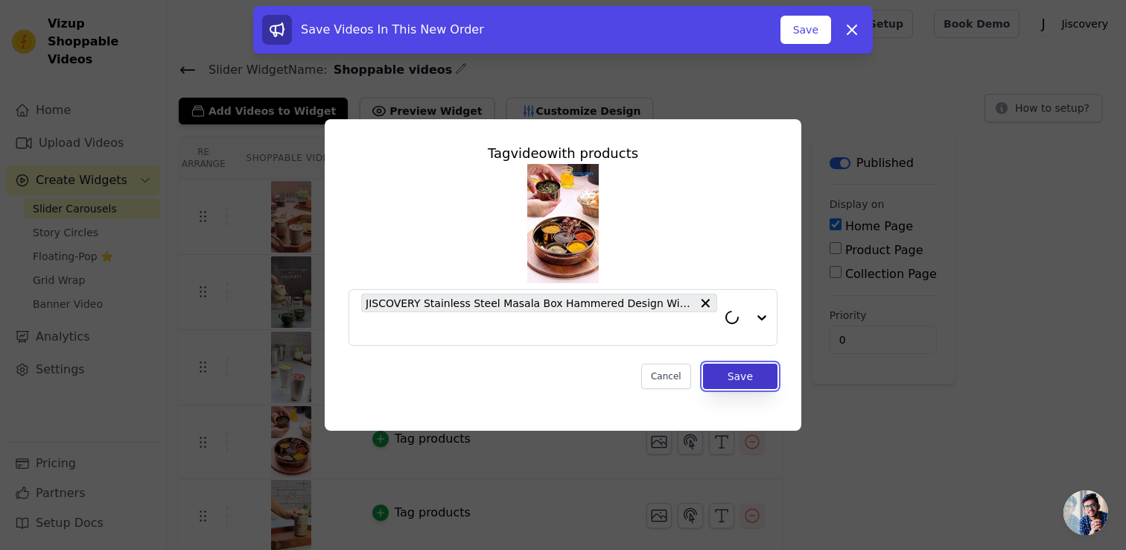
click at [745, 372] on button "Save" at bounding box center [740, 375] width 74 height 25
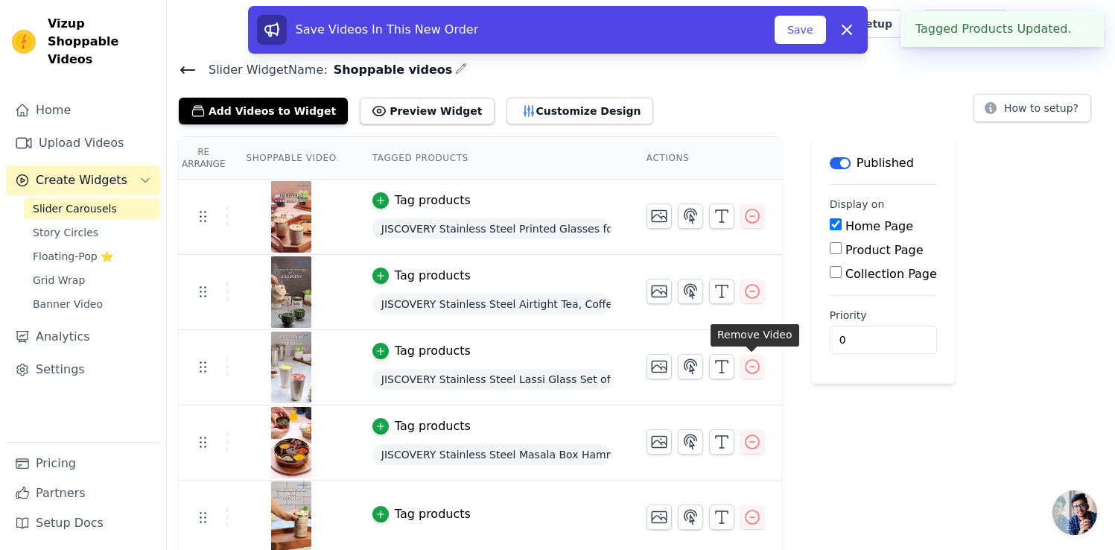
scroll to position [77, 0]
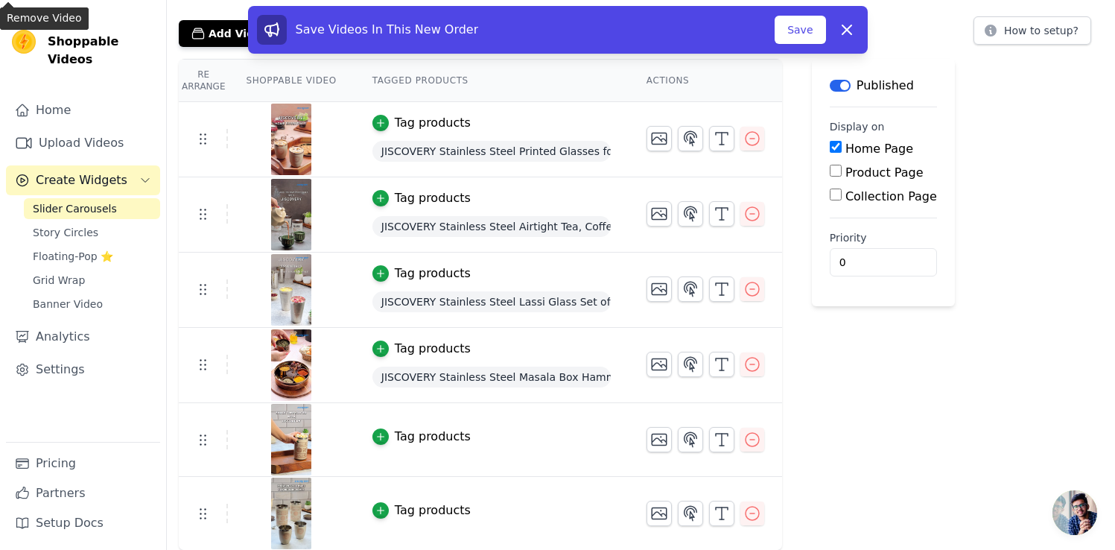
click at [443, 434] on div "Tag products" at bounding box center [433, 436] width 76 height 18
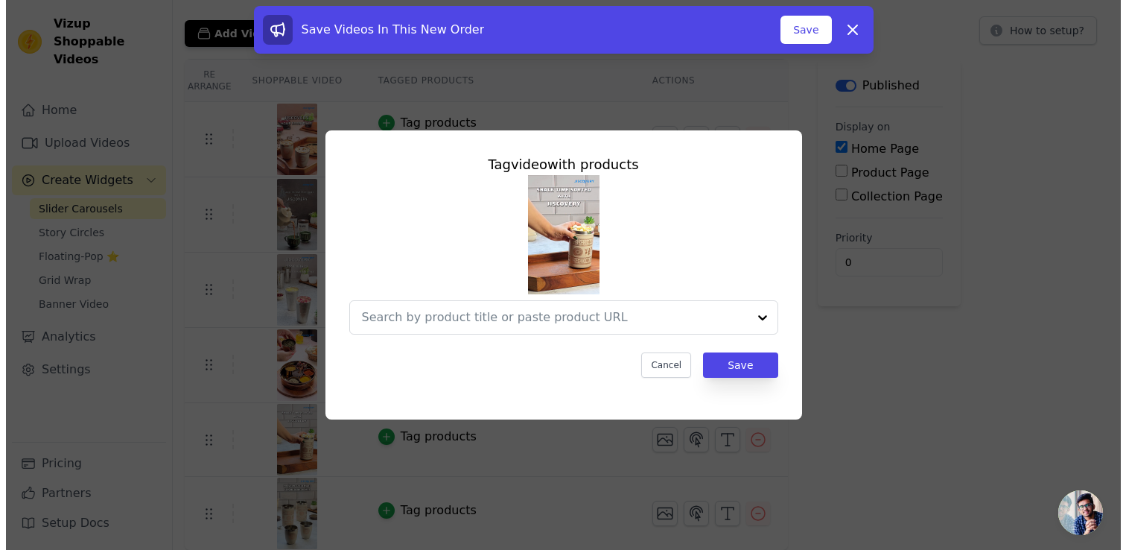
scroll to position [0, 0]
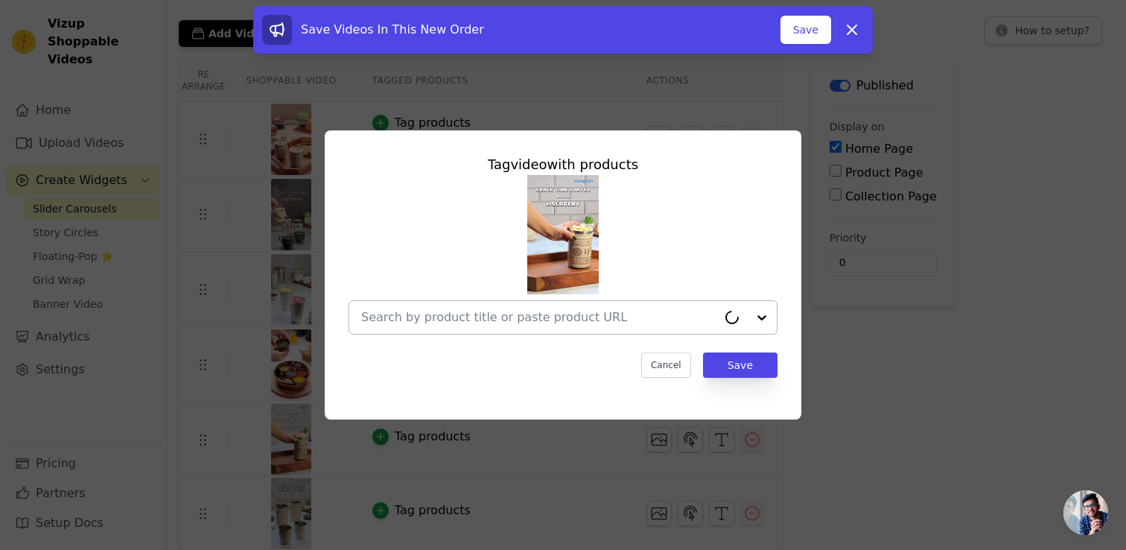
click at [623, 324] on input "text" at bounding box center [539, 317] width 356 height 18
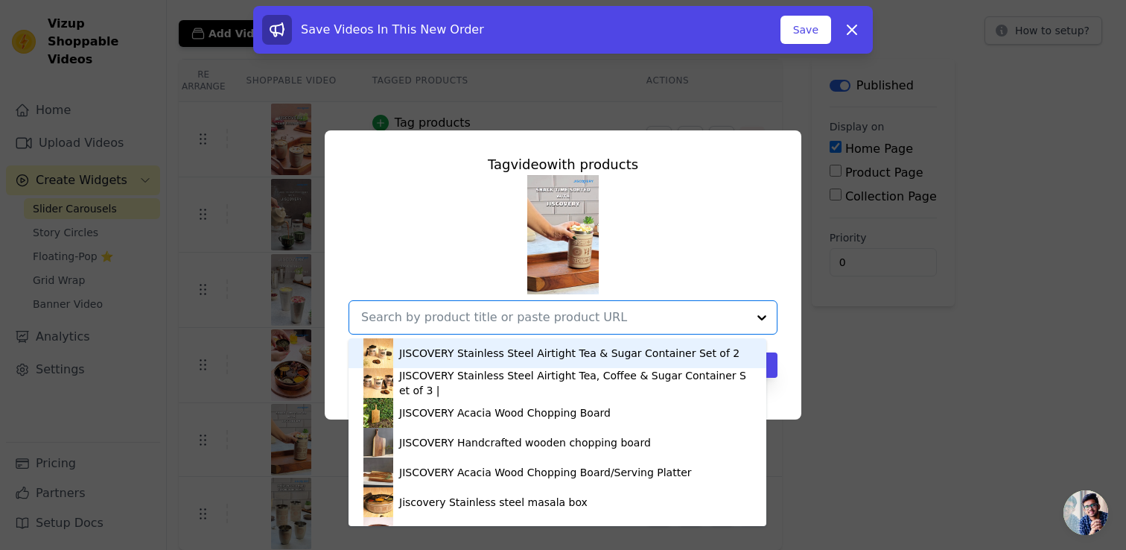
paste input "https://jiscovery.com/products/jiscovery-printed-steel-containers-for-kitchen-s…"
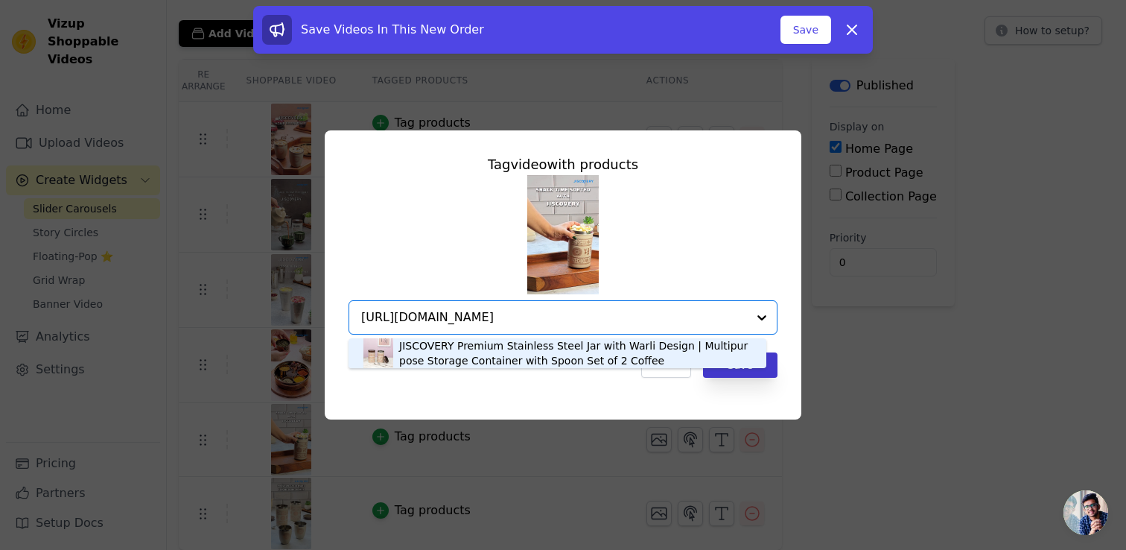
type input "https://jiscovery.com/products/jiscovery-printed-steel-containers-for-kitchen-s…"
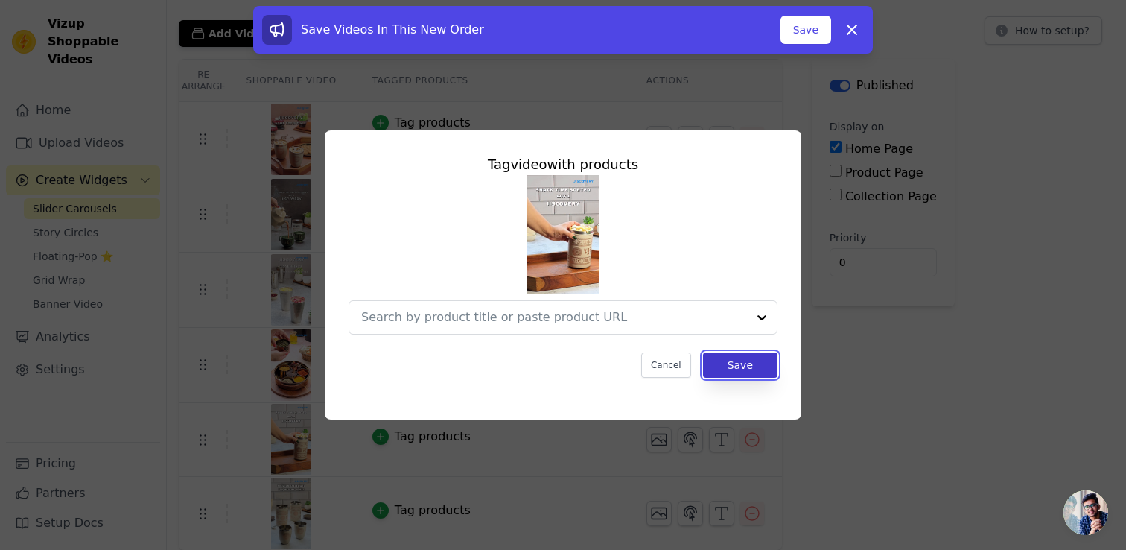
scroll to position [0, 0]
click at [765, 370] on button "Save" at bounding box center [740, 364] width 74 height 25
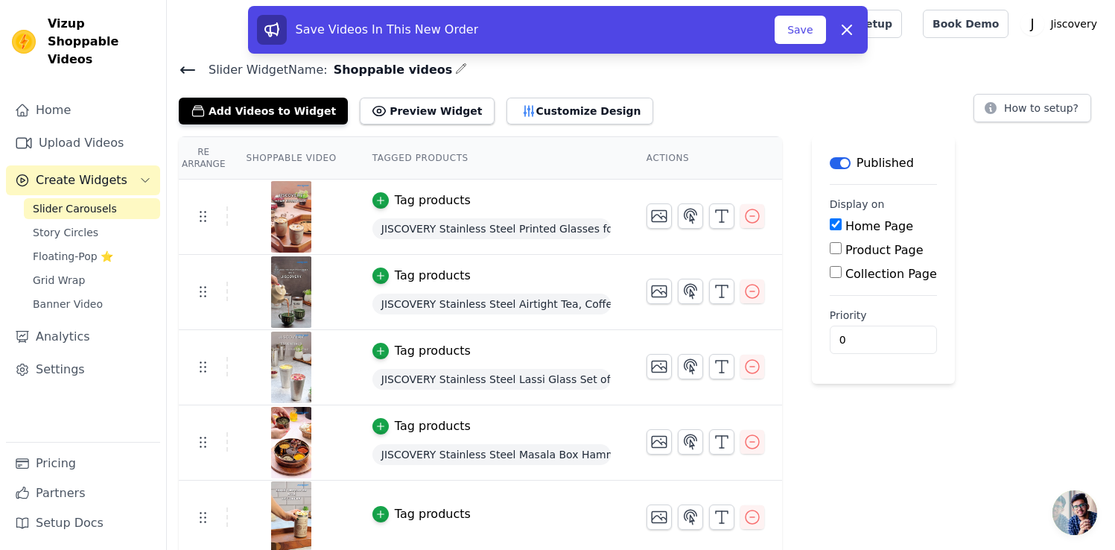
scroll to position [77, 0]
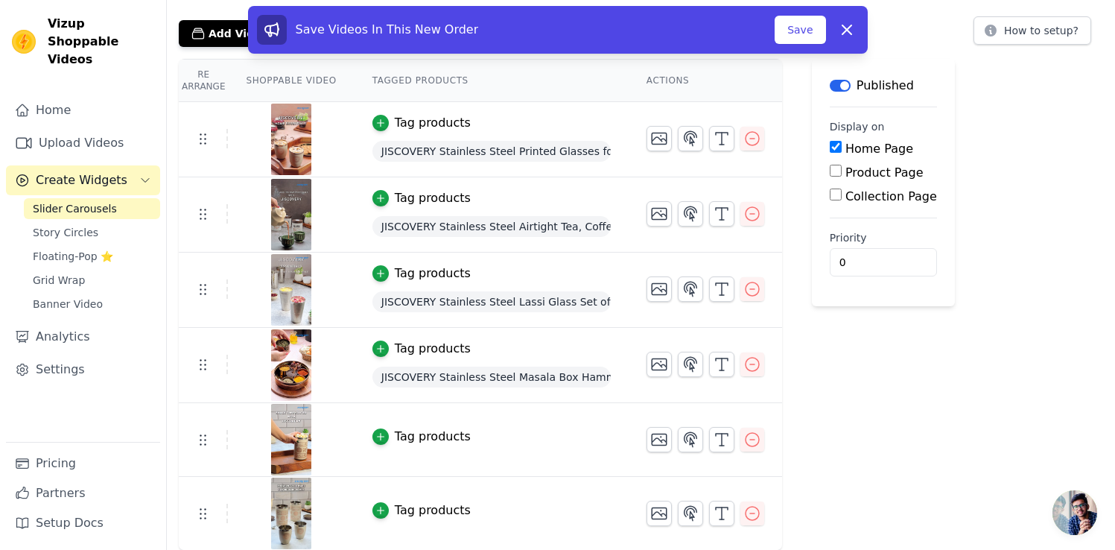
click at [448, 442] on div "Tag products" at bounding box center [433, 436] width 76 height 18
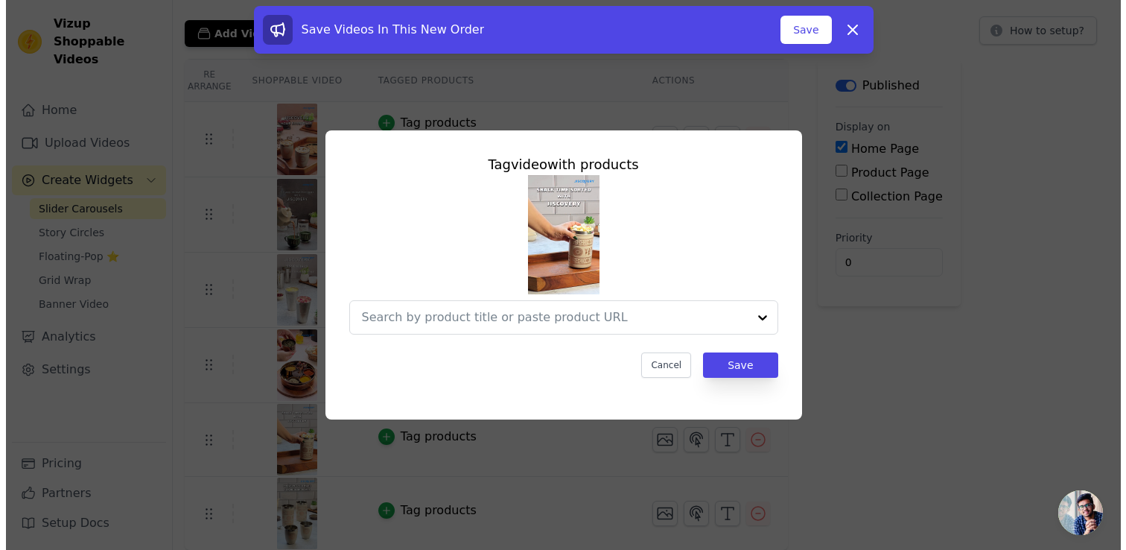
scroll to position [0, 0]
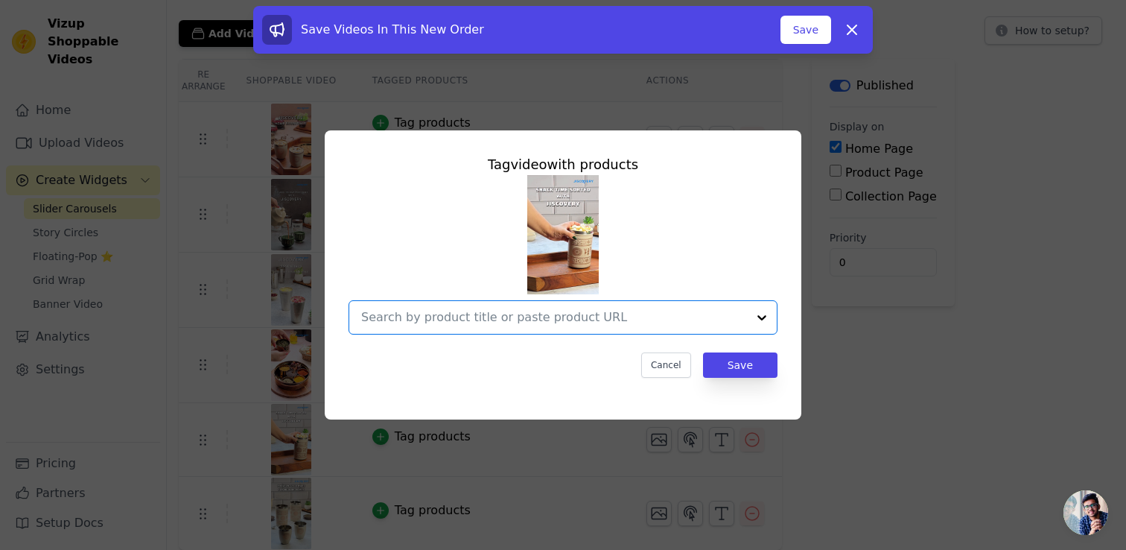
click at [581, 321] on input "text" at bounding box center [554, 317] width 386 height 18
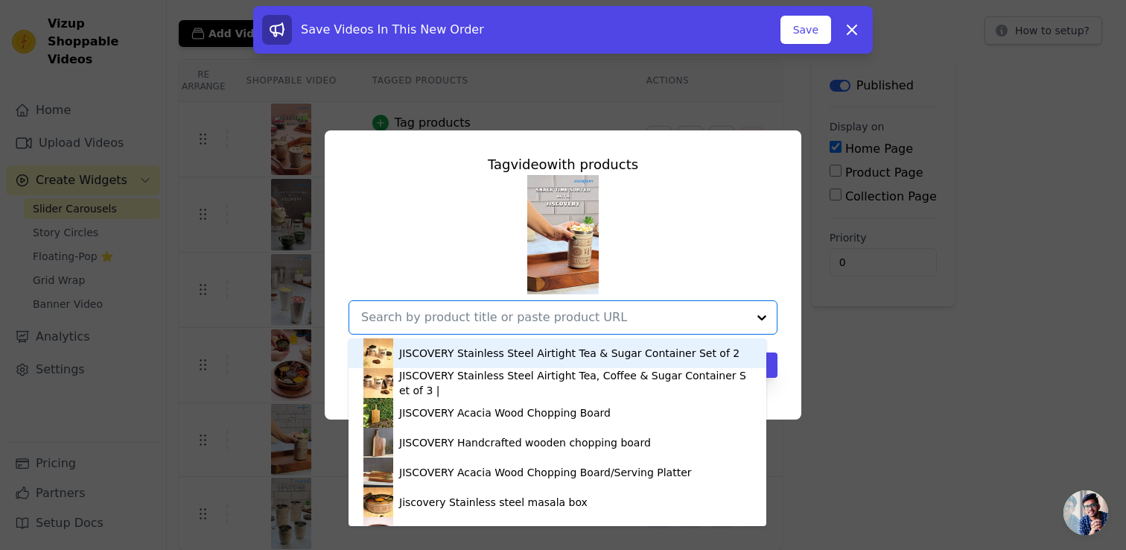
paste input "https://jiscovery.com/products/jiscovery-printed-steel-containers-for-kitchen-s…"
type input "https://jiscovery.com/products/jiscovery-printed-steel-containers-for-kitchen-s…"
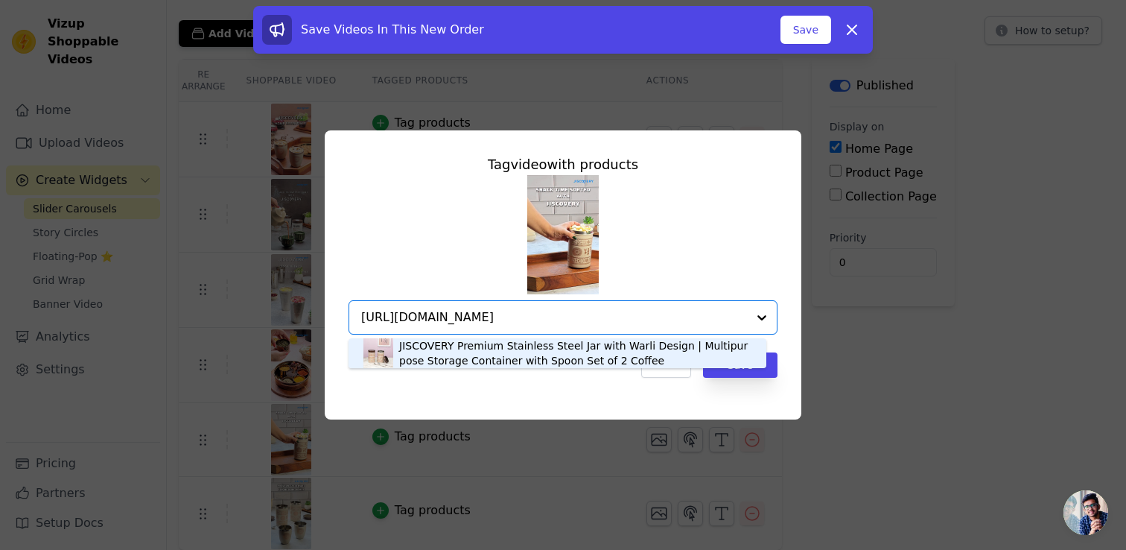
click at [513, 351] on div "JISCOVERY Premium Stainless Steel Jar with Warli Design | Multipurpose Storage …" at bounding box center [575, 353] width 352 height 30
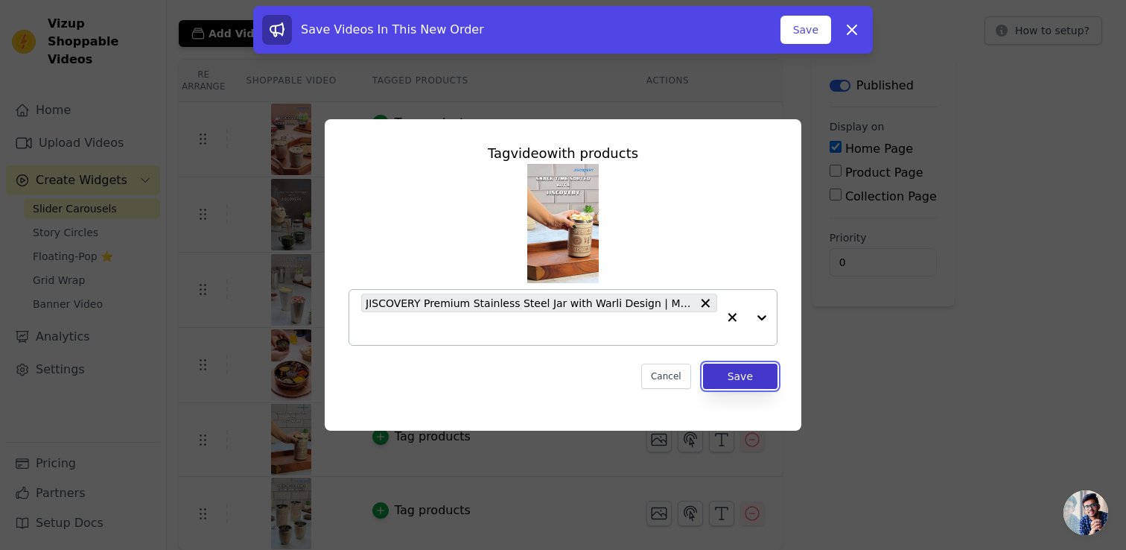
click at [742, 375] on button "Save" at bounding box center [740, 375] width 74 height 25
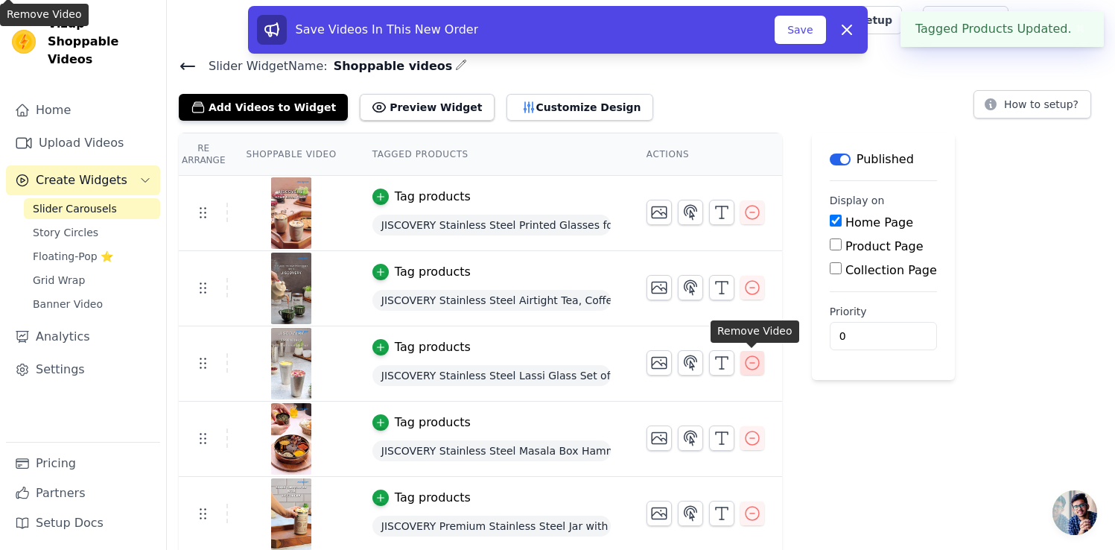
scroll to position [79, 0]
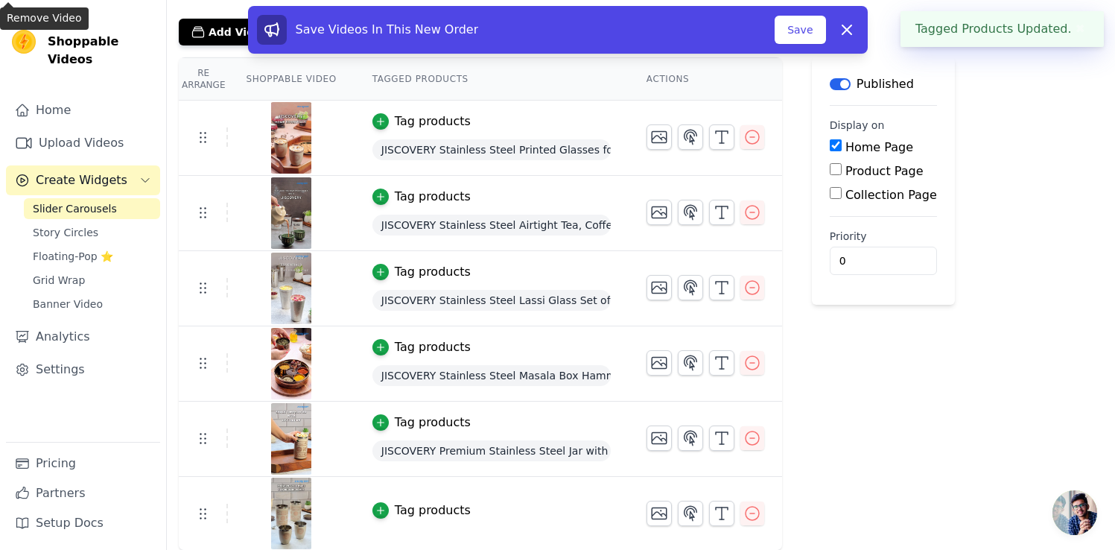
click at [442, 509] on div "Tag products" at bounding box center [433, 510] width 76 height 18
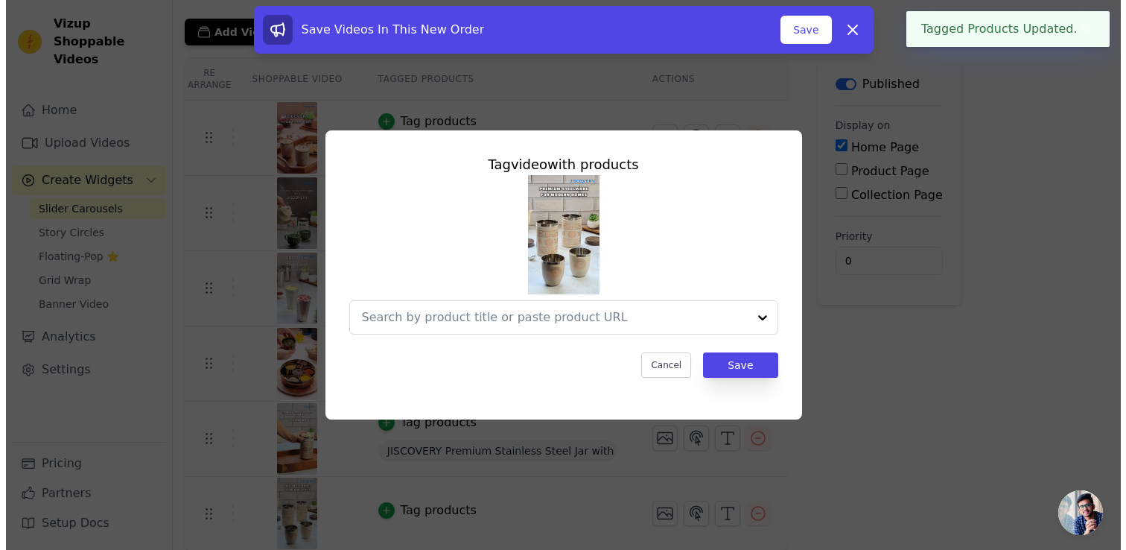
scroll to position [0, 0]
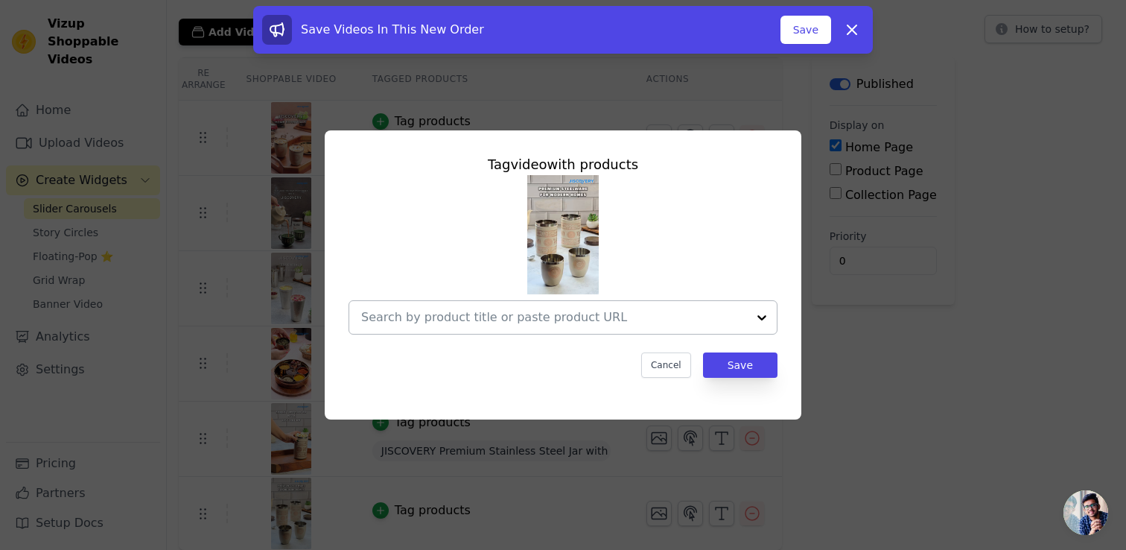
click at [506, 316] on input "text" at bounding box center [554, 317] width 386 height 18
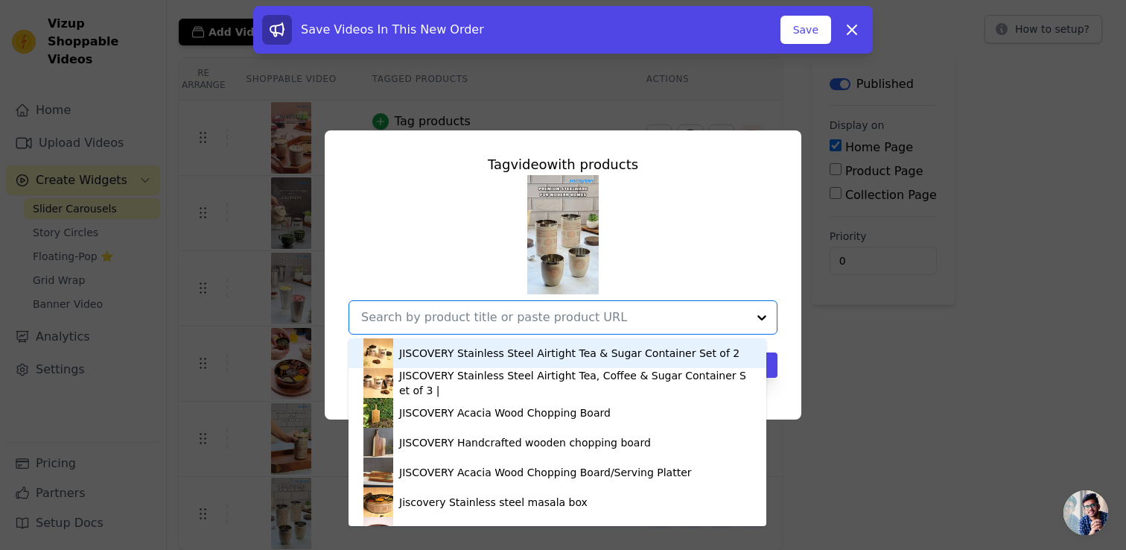
paste input "https://jiscovery.com/products/jiscovery-printed-steel-containers-for-kitchen-s…"
type input "https://jiscovery.com/products/jiscovery-printed-steel-containers-for-kitchen-s…"
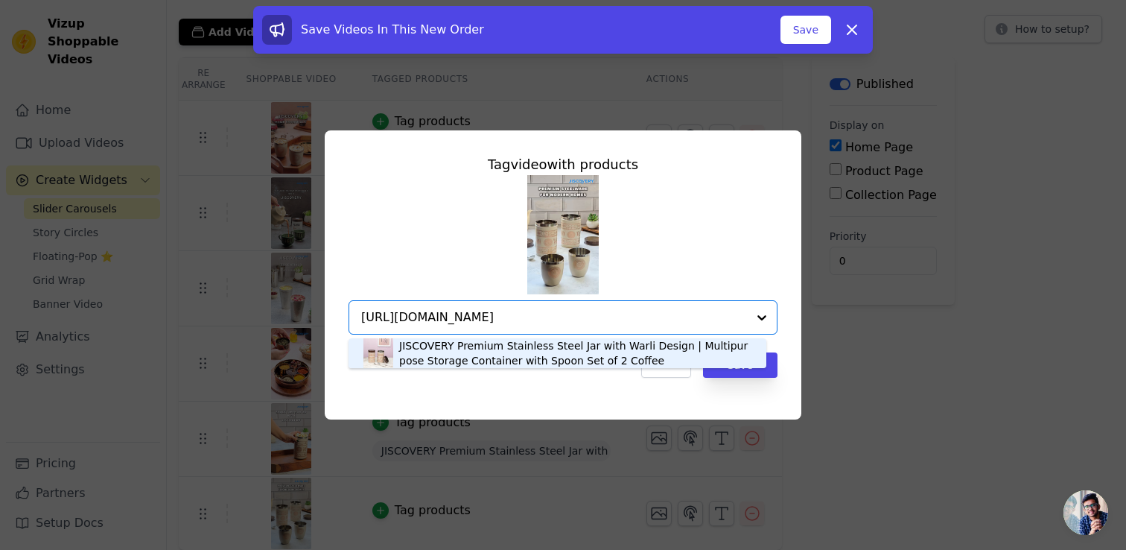
click at [497, 348] on div "JISCOVERY Premium Stainless Steel Jar with Warli Design | Multipurpose Storage …" at bounding box center [575, 353] width 352 height 30
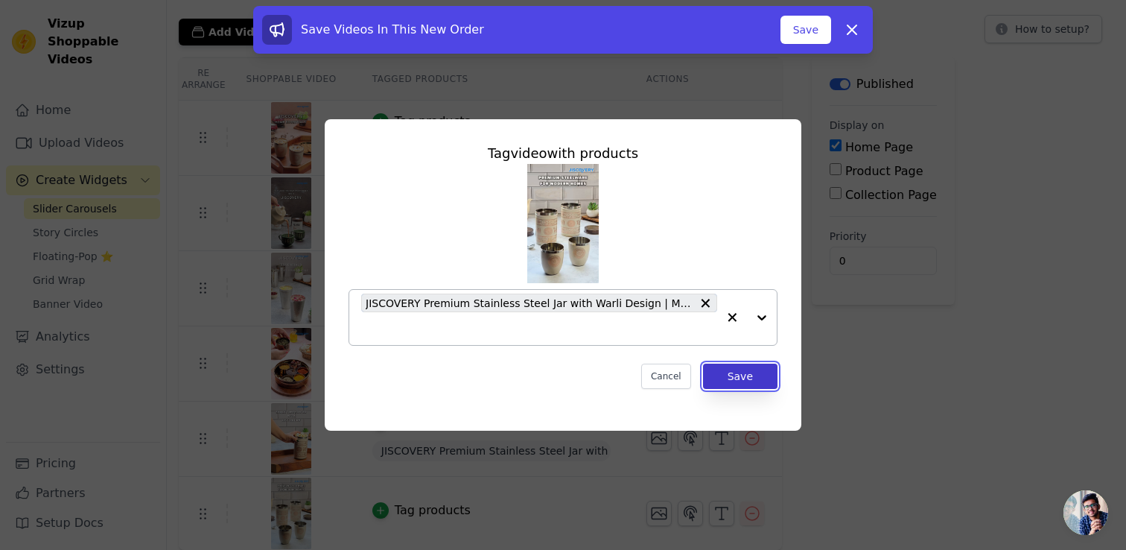
click at [744, 375] on button "Save" at bounding box center [740, 375] width 74 height 25
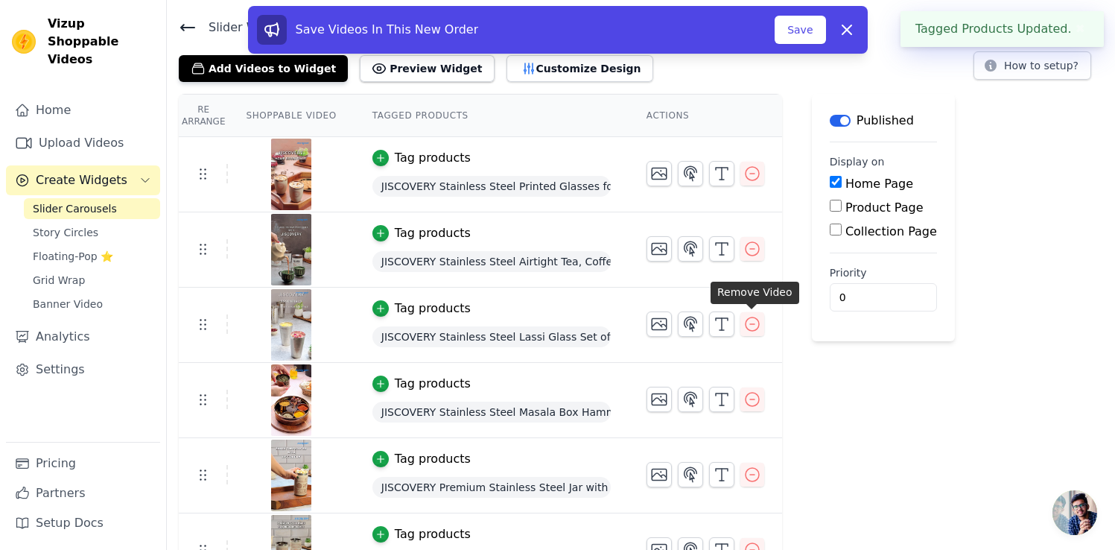
scroll to position [80, 0]
